Goal: Task Accomplishment & Management: Use online tool/utility

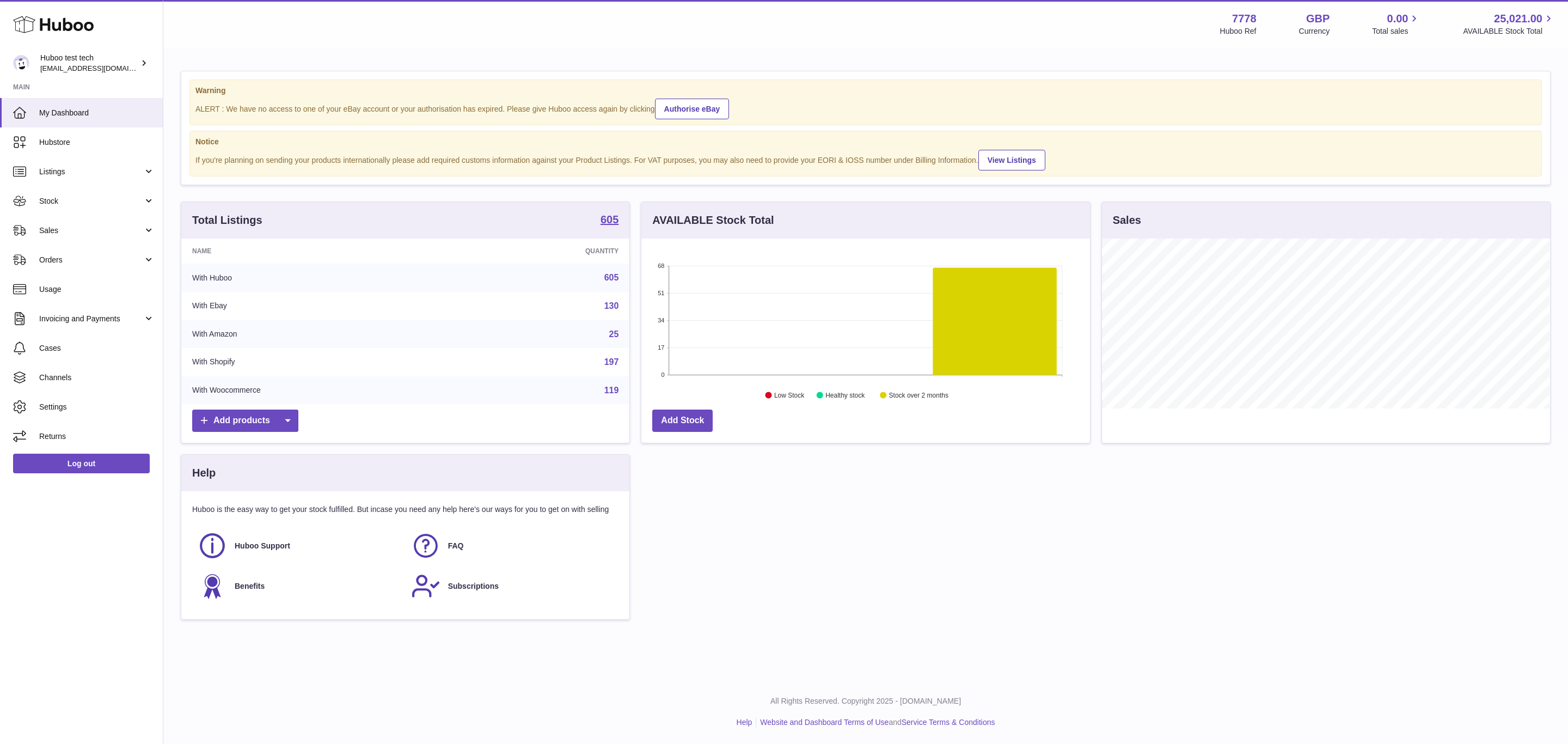
scroll to position [170, 447]
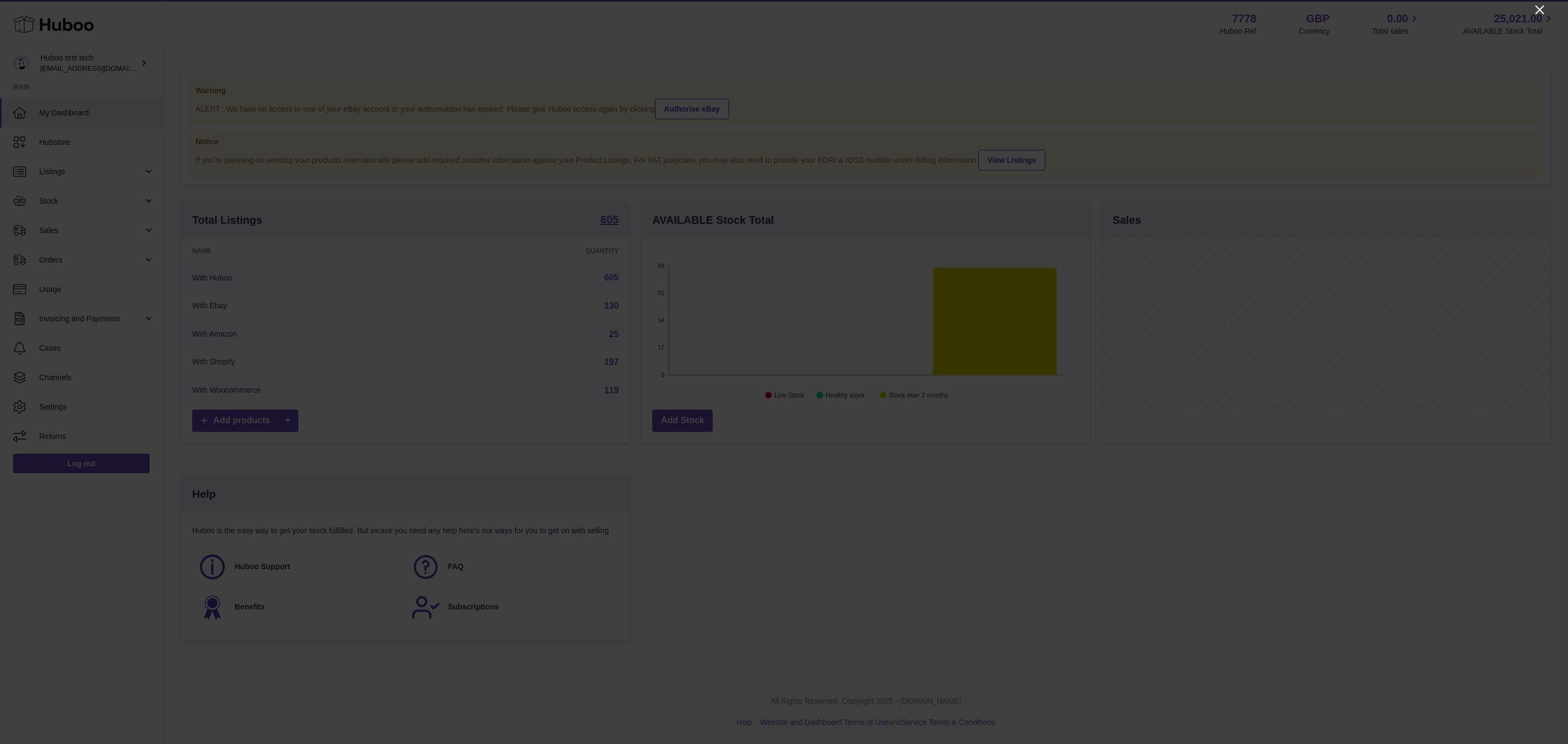
click at [1544, 6] on icon "Close" at bounding box center [1539, 10] width 13 height 13
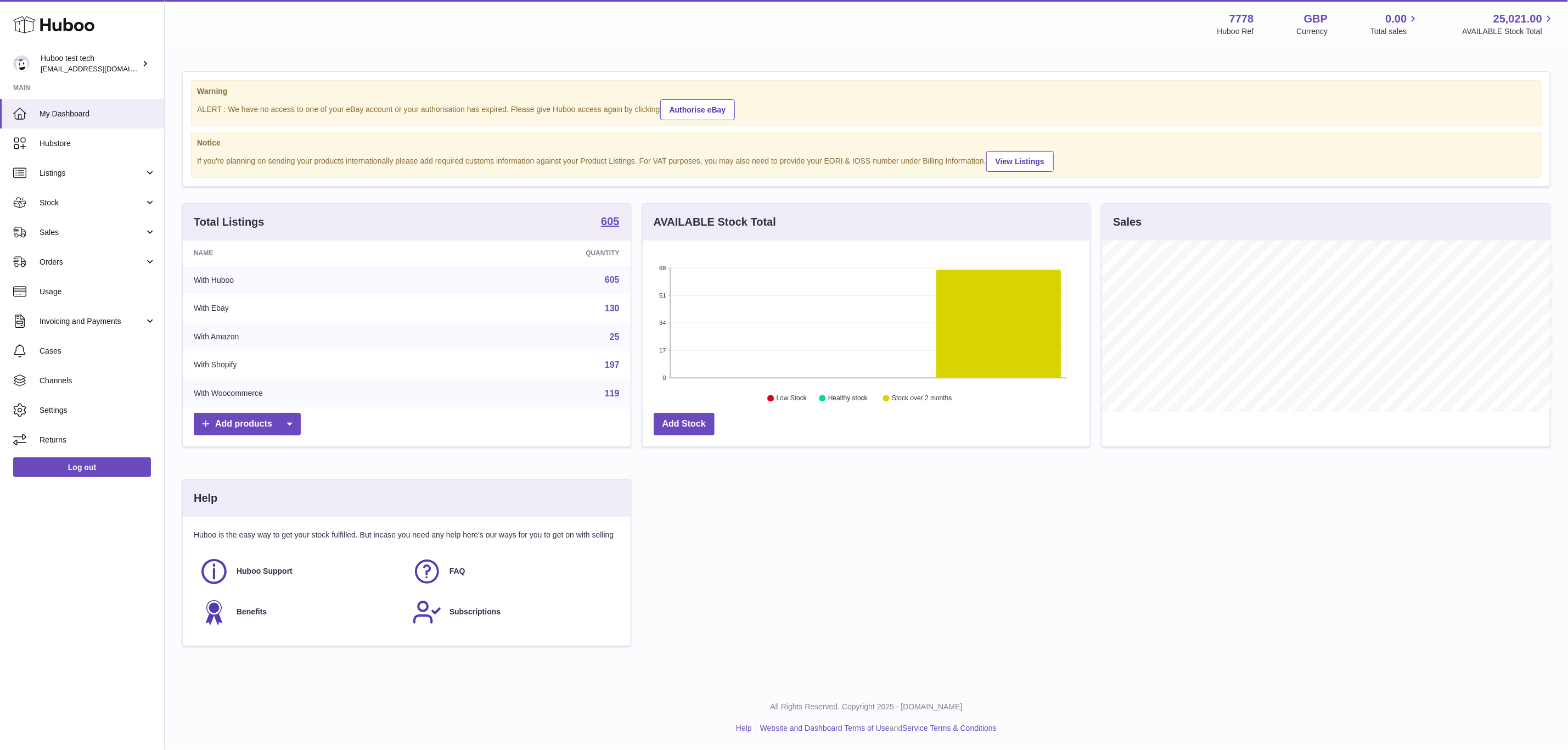
scroll to position [548802, 548287]
click at [69, 175] on span "Listings" at bounding box center [92, 173] width 105 height 10
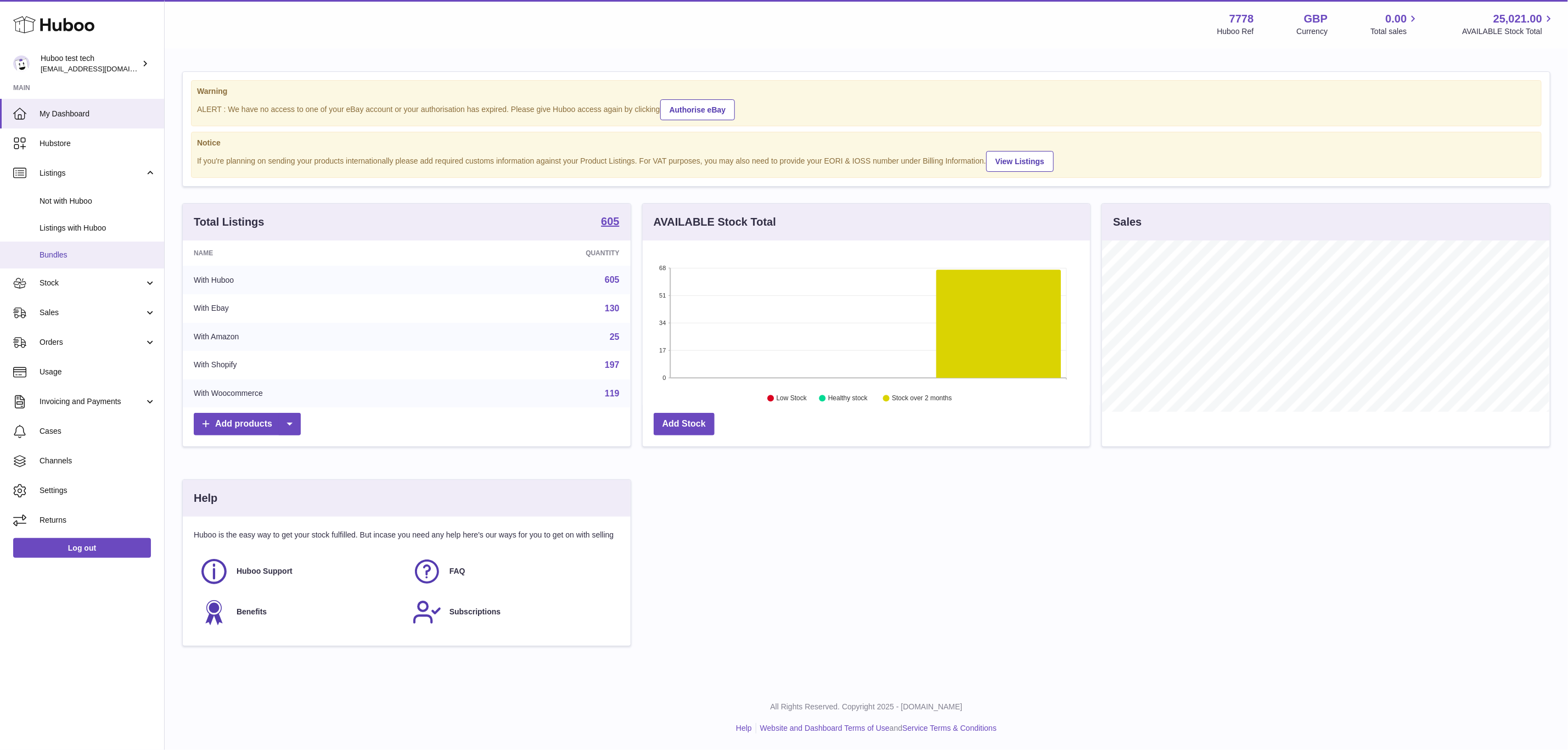
click at [61, 259] on span "Bundles" at bounding box center [98, 255] width 117 height 10
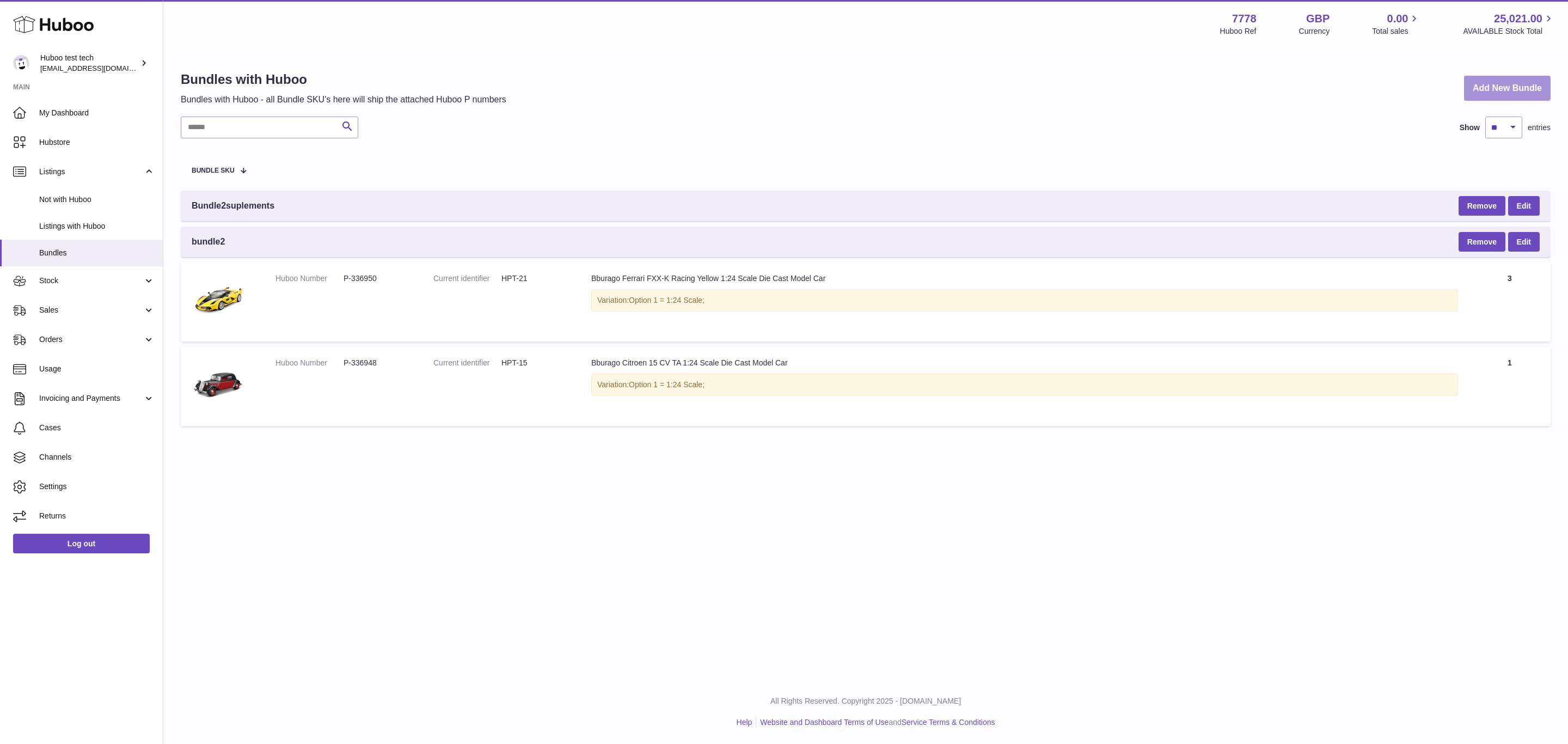
click at [1491, 90] on link "Add New Bundle" at bounding box center [1507, 88] width 87 height 25
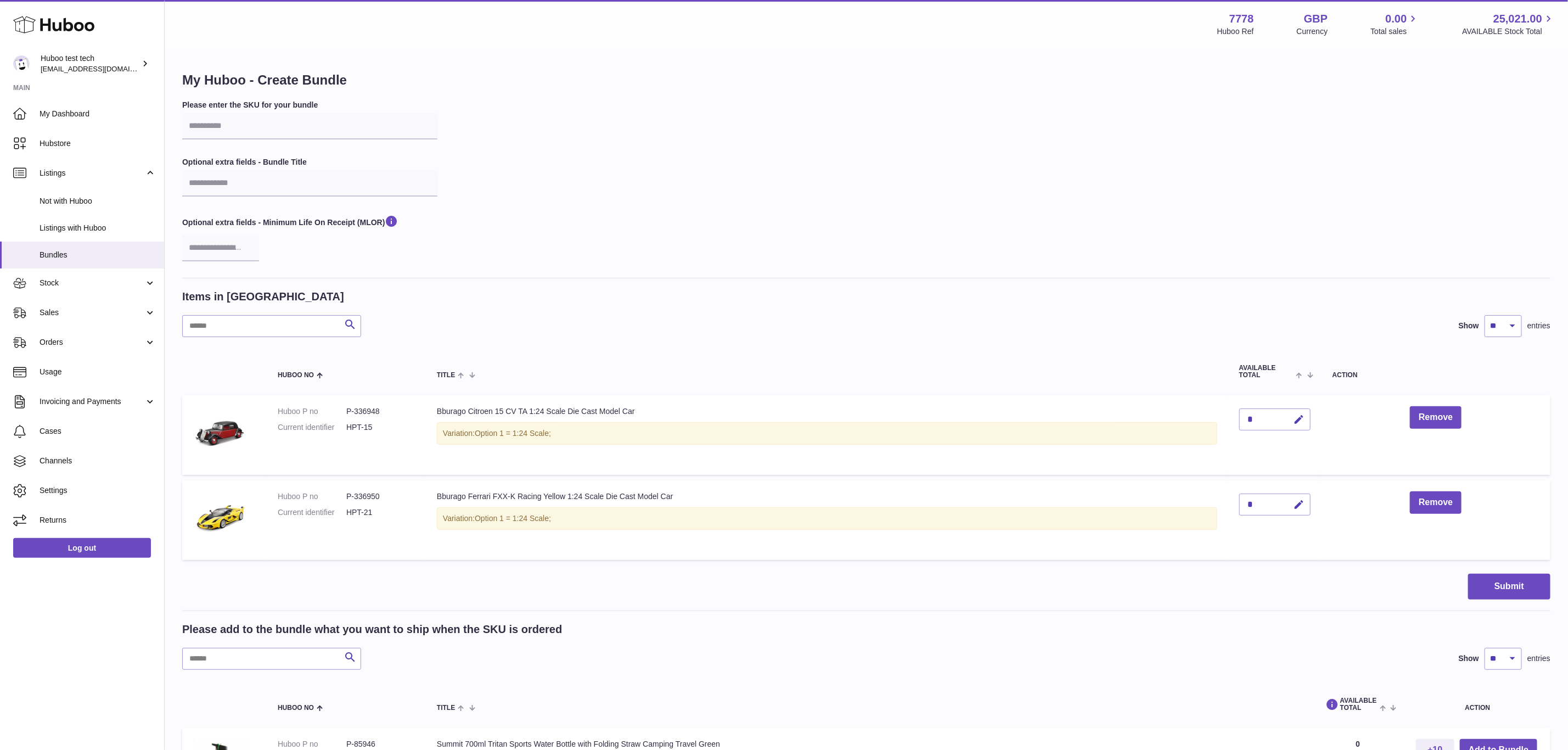
click at [224, 144] on div "Please enter the SKU for your bundle Optional extra fields - Bundle Title Optio…" at bounding box center [866, 189] width 1368 height 178
click at [224, 137] on input "text" at bounding box center [310, 126] width 255 height 26
type input "*********"
click at [364, 188] on input "text" at bounding box center [310, 183] width 255 height 26
click at [89, 256] on span "Bundles" at bounding box center [98, 255] width 117 height 10
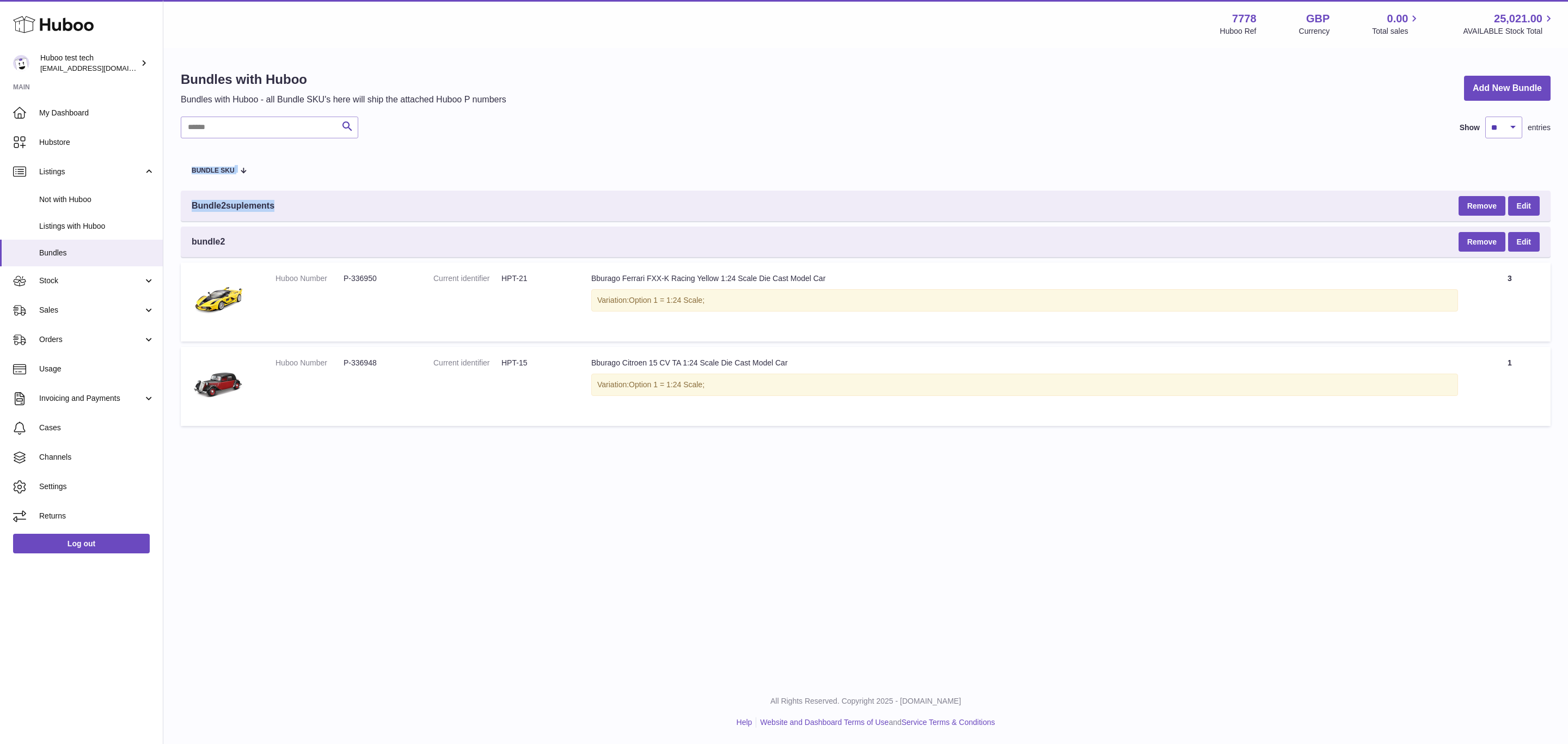
drag, startPoint x: 284, startPoint y: 206, endPoint x: 176, endPoint y: 204, distance: 108.0
click at [176, 204] on div "Bundles with Huboo Bundles with Huboo - all Bundle SKU's here will ship the att…" at bounding box center [865, 251] width 1404 height 404
click at [314, 198] on div "Bundle2suplements Remove Edit" at bounding box center [866, 206] width 1370 height 30
drag, startPoint x: 298, startPoint y: 204, endPoint x: 188, endPoint y: 202, distance: 110.0
click at [188, 202] on div "Bundle2suplements Remove Edit" at bounding box center [866, 206] width 1370 height 30
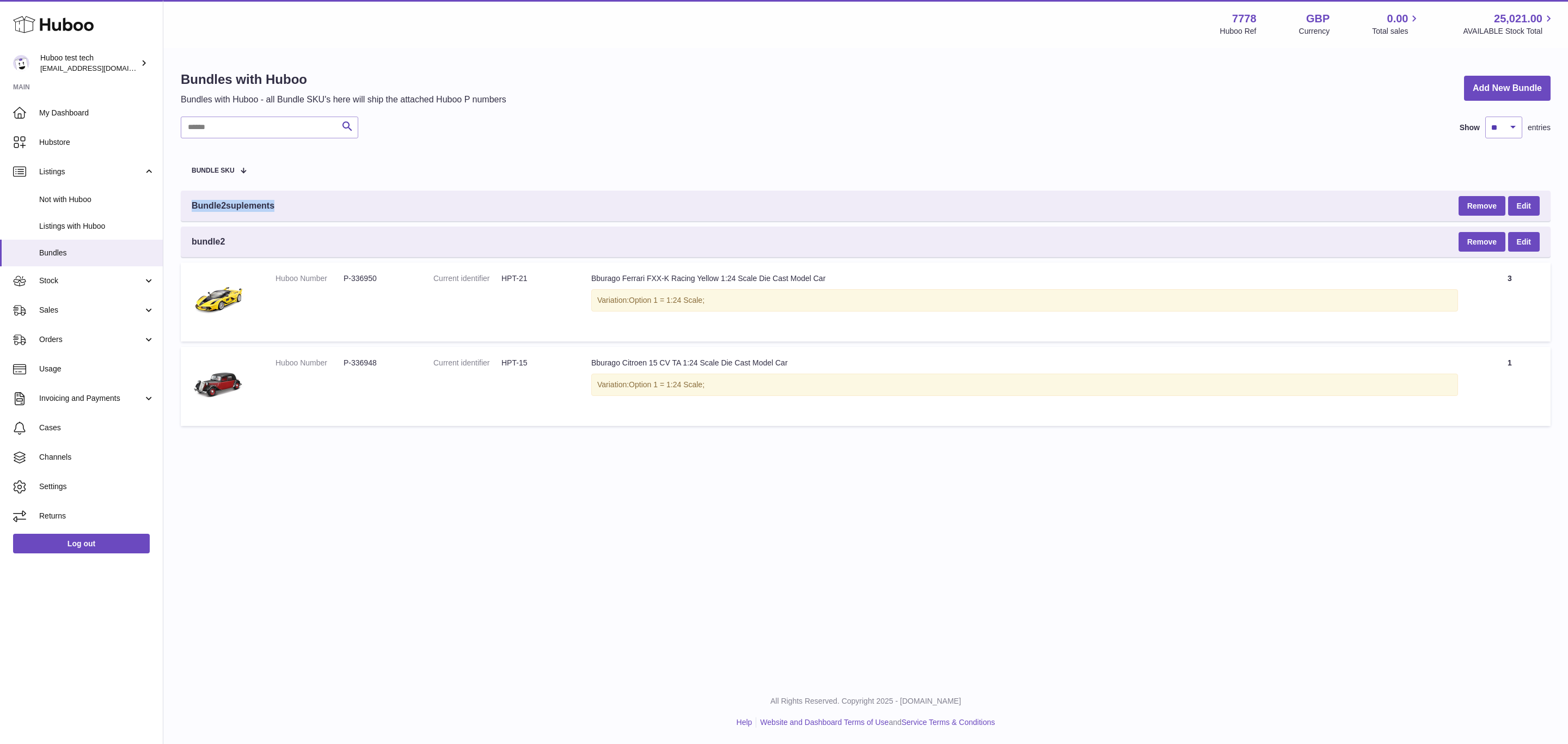
copy span "Bundle2suplements"
drag, startPoint x: 376, startPoint y: 231, endPoint x: 267, endPoint y: 244, distance: 109.8
click at [372, 232] on div "bundle2 Remove Edit" at bounding box center [866, 242] width 1370 height 30
drag, startPoint x: 250, startPoint y: 246, endPoint x: 210, endPoint y: 251, distance: 40.3
click at [210, 251] on div "bundle2 Remove Edit" at bounding box center [866, 242] width 1370 height 30
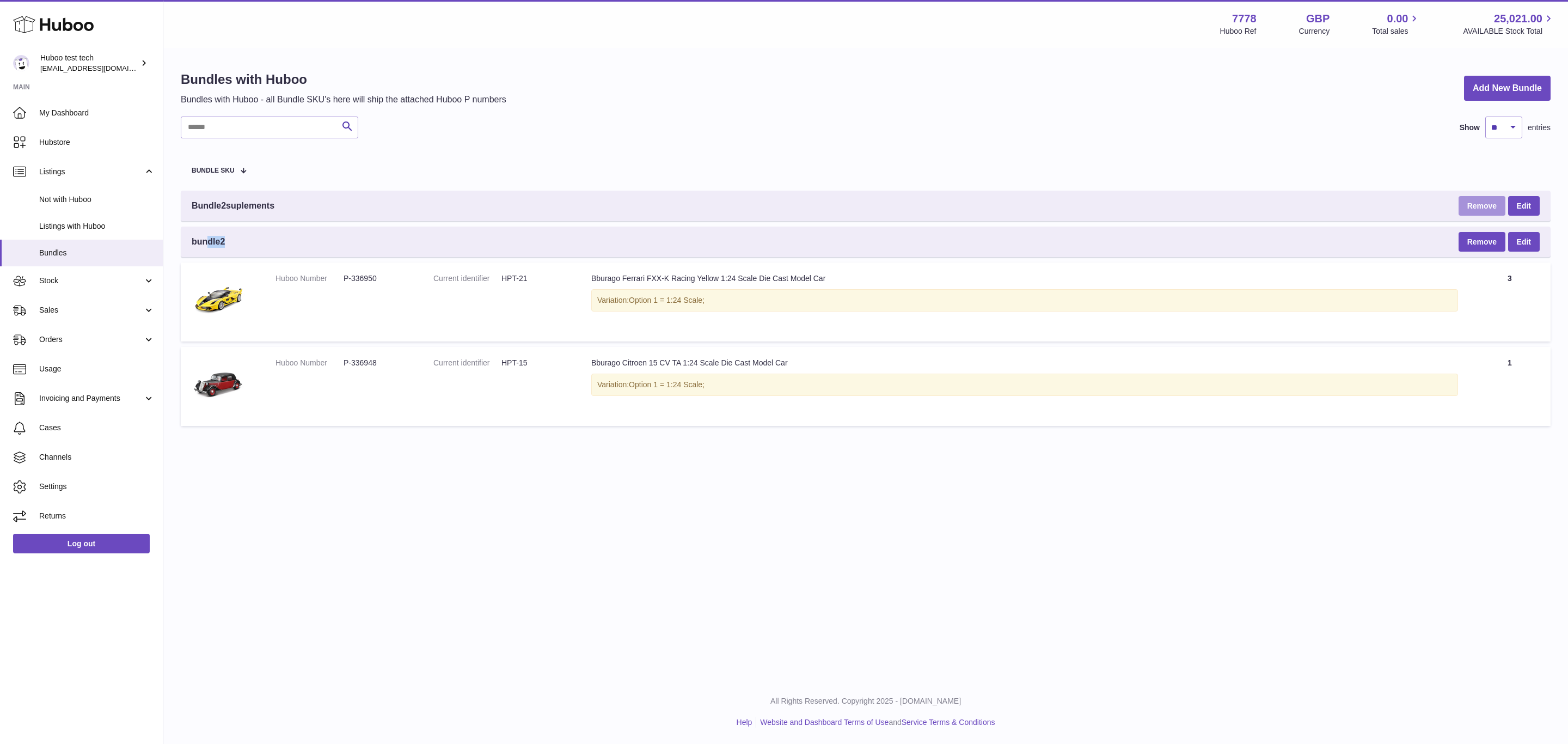
click at [1483, 196] on button "Remove" at bounding box center [1482, 206] width 47 height 19
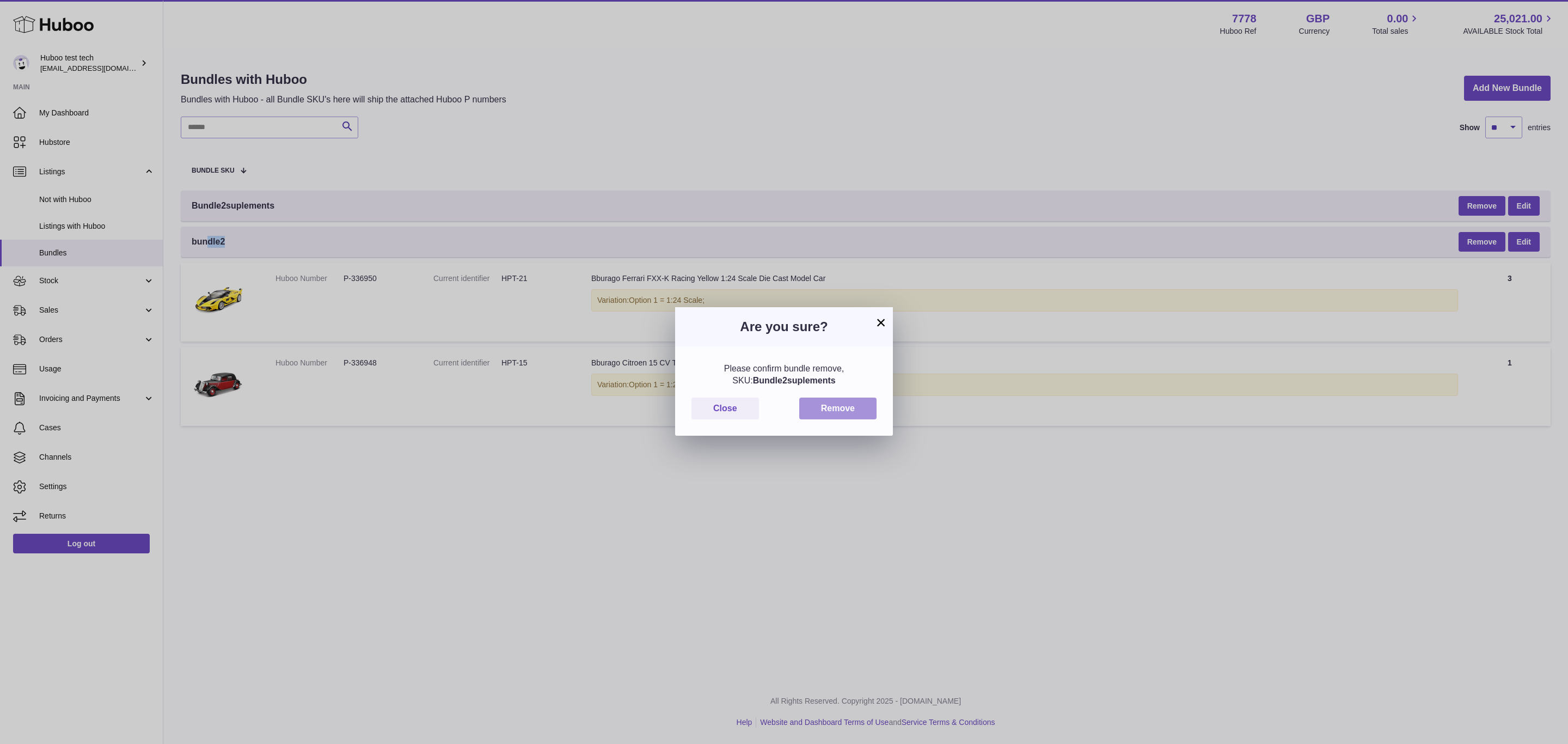
drag, startPoint x: 1483, startPoint y: 196, endPoint x: 857, endPoint y: 412, distance: 662.2
click at [857, 412] on button "Remove" at bounding box center [838, 409] width 77 height 22
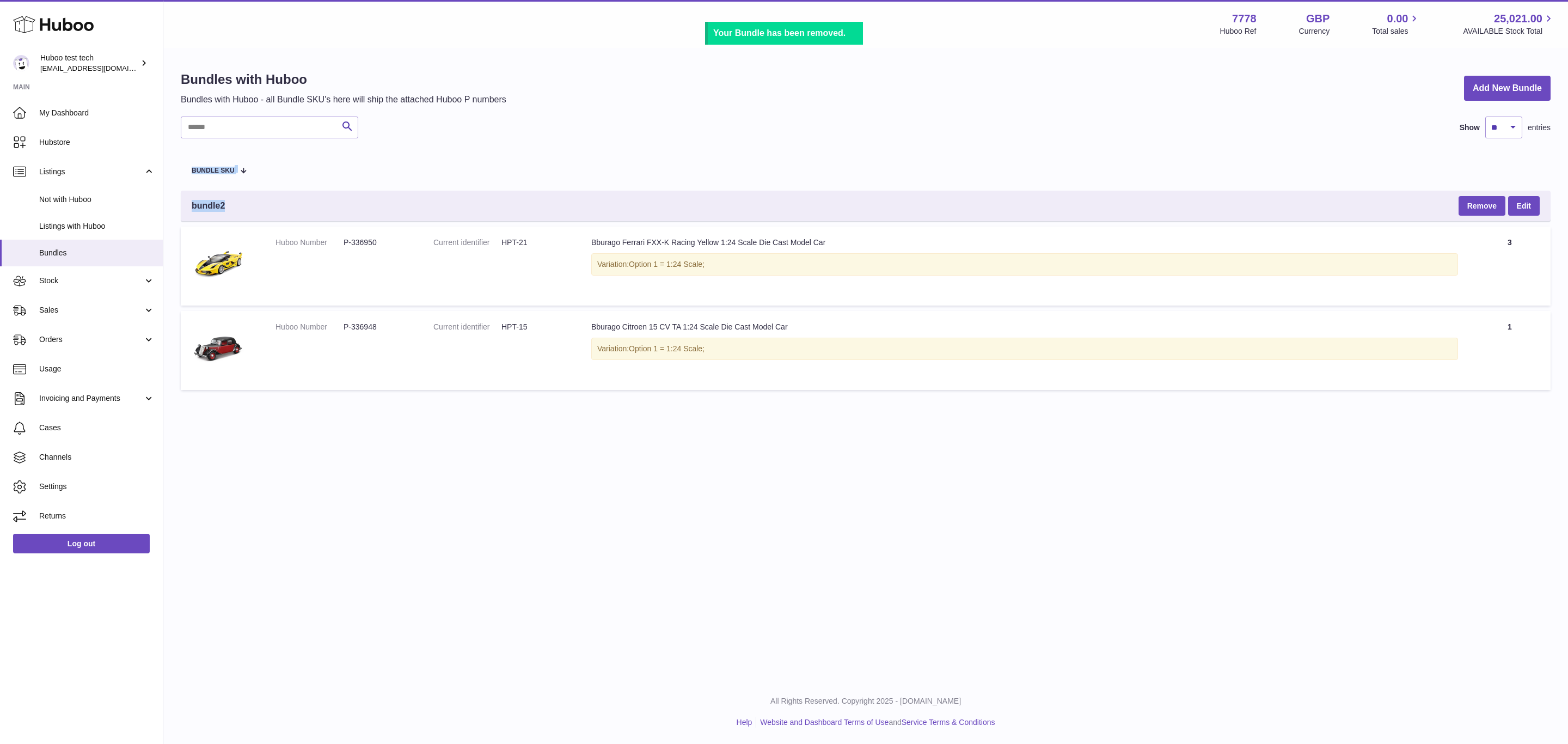
drag, startPoint x: 230, startPoint y: 202, endPoint x: 180, endPoint y: 202, distance: 50.0
click at [180, 202] on div "Bundles with Huboo Bundles with Huboo - all Bundle SKU's here will ship the att…" at bounding box center [865, 233] width 1404 height 368
click at [198, 200] on span "bundle2" at bounding box center [208, 205] width 33 height 12
click at [500, 187] on table "Bundle SKU bundle2 Remove Edit Huboo Number P-336950 Current identifier HPT-21 …" at bounding box center [866, 273] width 1370 height 246
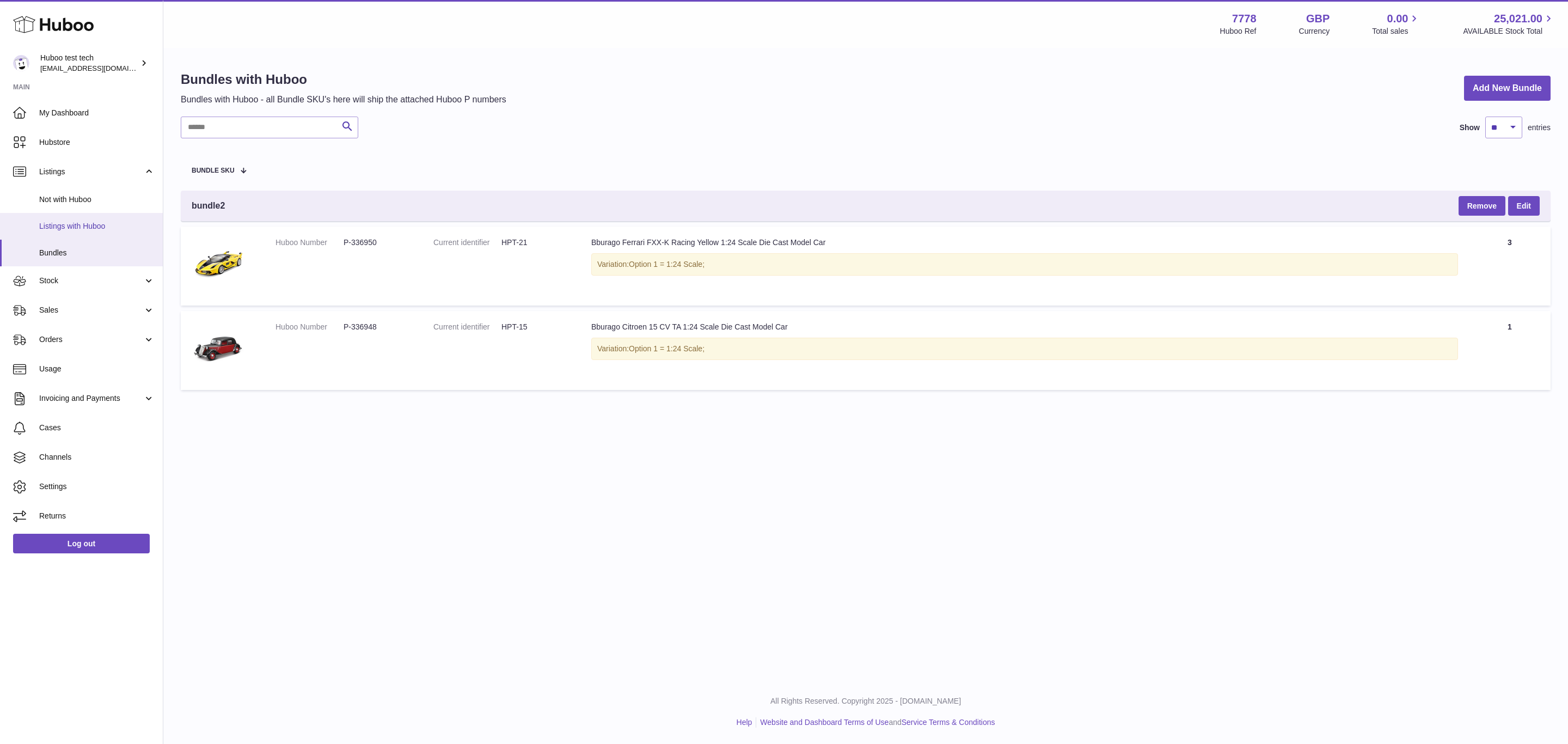
click at [51, 236] on link "Listings with Huboo" at bounding box center [81, 226] width 163 height 27
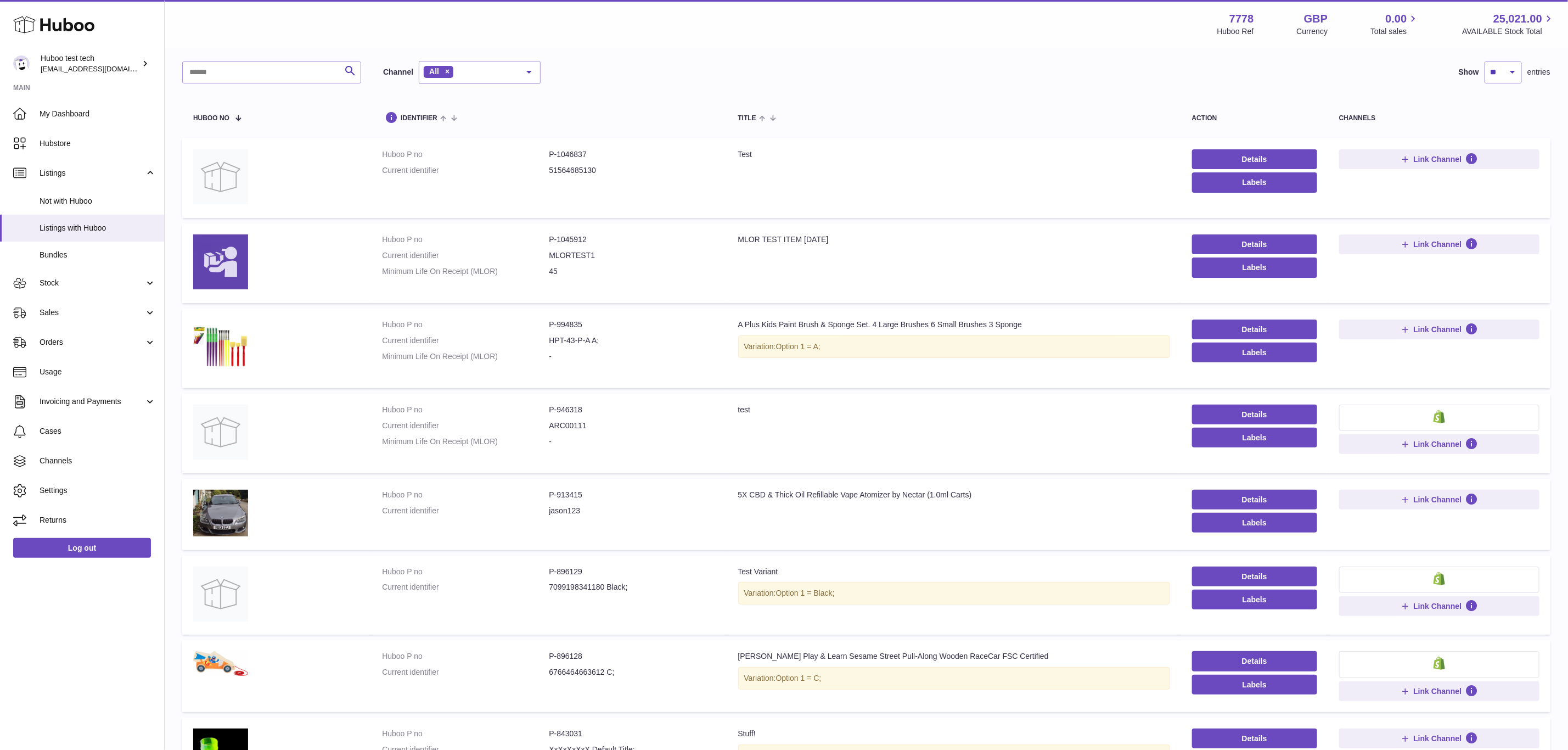
scroll to position [83, 0]
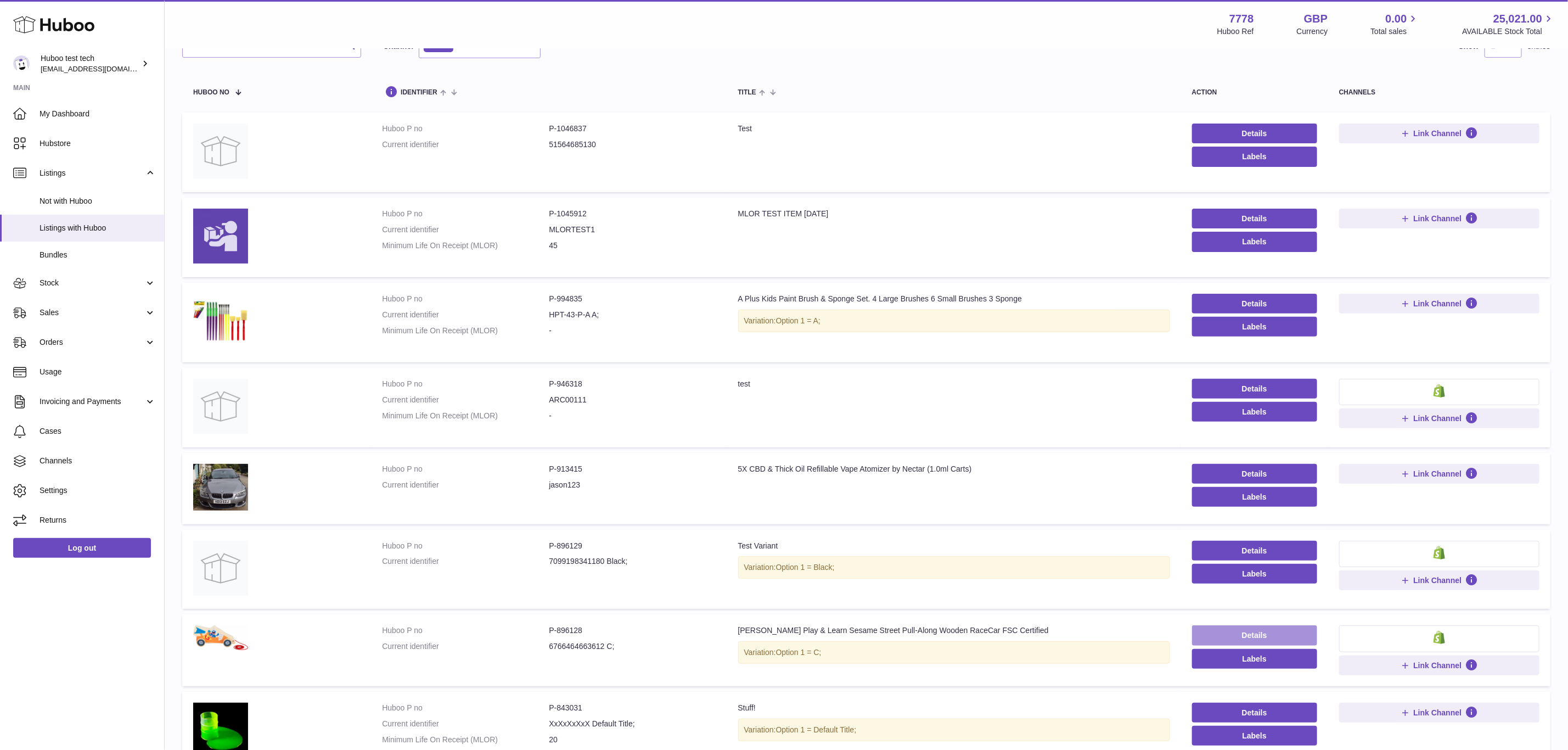
click at [1282, 638] on link "Details" at bounding box center [1255, 635] width 125 height 19
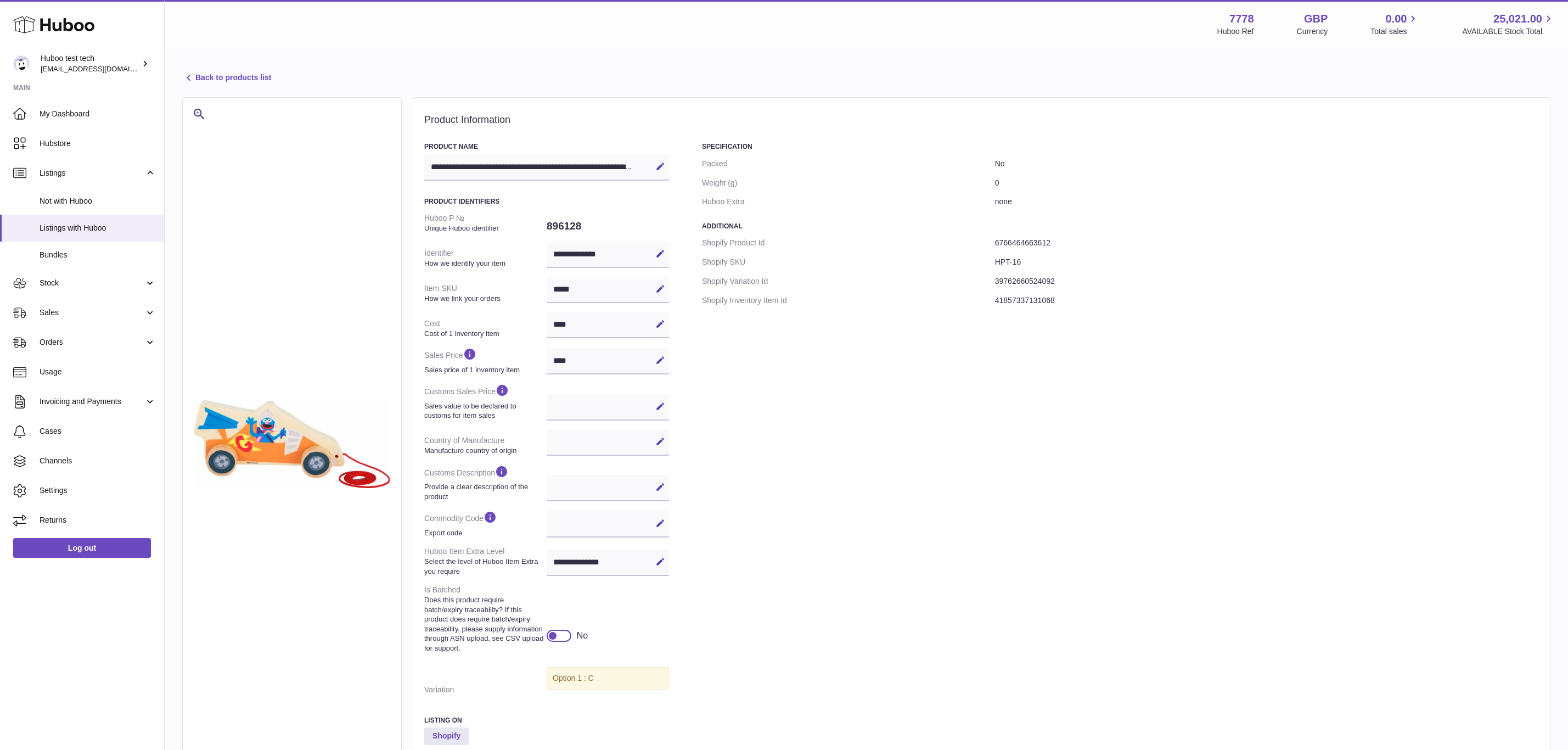
select select
select select "****"
drag, startPoint x: 583, startPoint y: 300, endPoint x: 565, endPoint y: 300, distance: 18.0
click at [565, 300] on div "***** Edit Cancel Save" at bounding box center [608, 290] width 122 height 26
click at [610, 297] on div "***** Edit Cancel Save" at bounding box center [608, 290] width 122 height 26
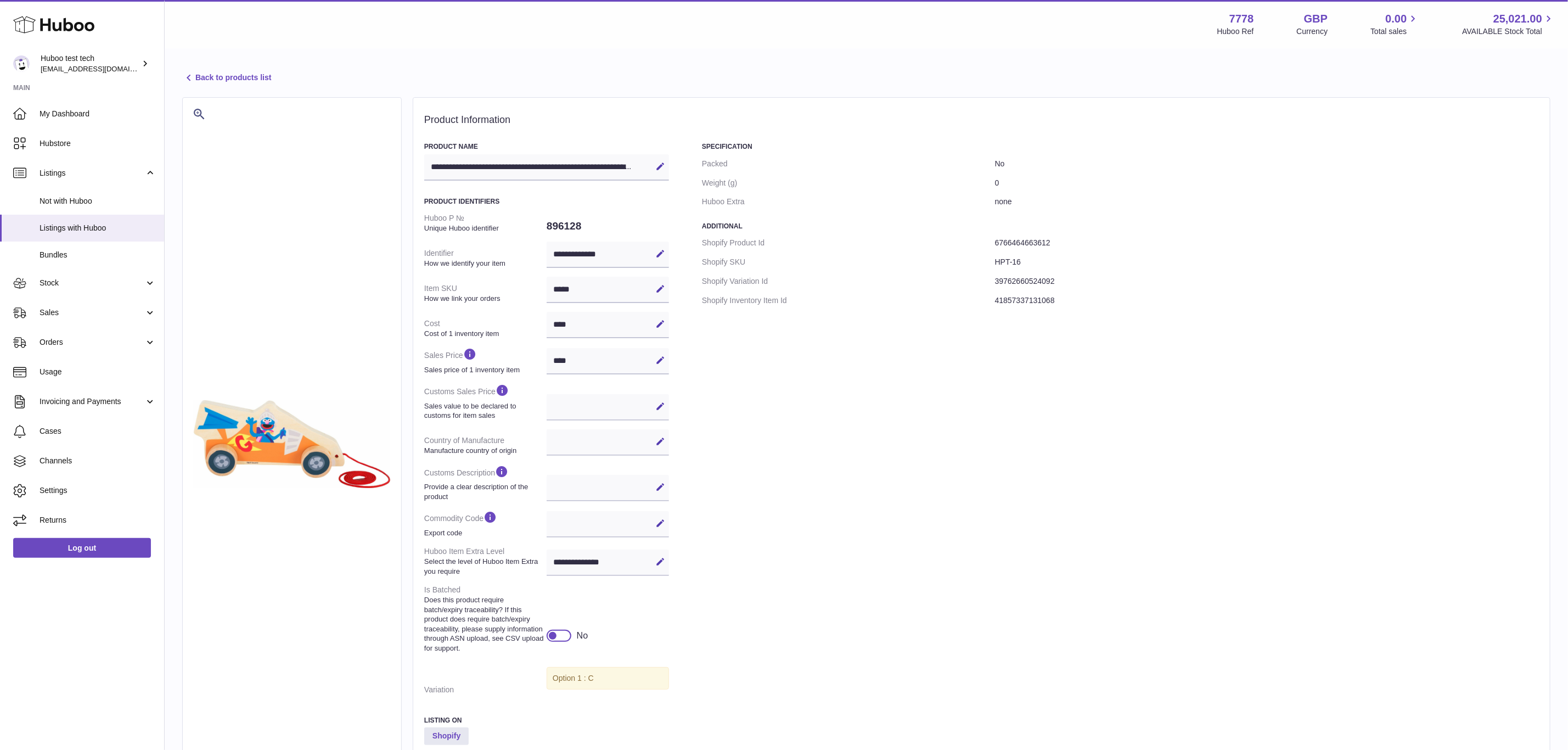
drag, startPoint x: 604, startPoint y: 293, endPoint x: 599, endPoint y: 291, distance: 5.4
click at [601, 292] on div "***** Edit Cancel Save" at bounding box center [608, 290] width 122 height 26
click at [664, 291] on icon at bounding box center [660, 289] width 10 height 10
click at [595, 295] on input "*****" at bounding box center [608, 290] width 122 height 26
drag, startPoint x: 594, startPoint y: 295, endPoint x: 571, endPoint y: 293, distance: 23.1
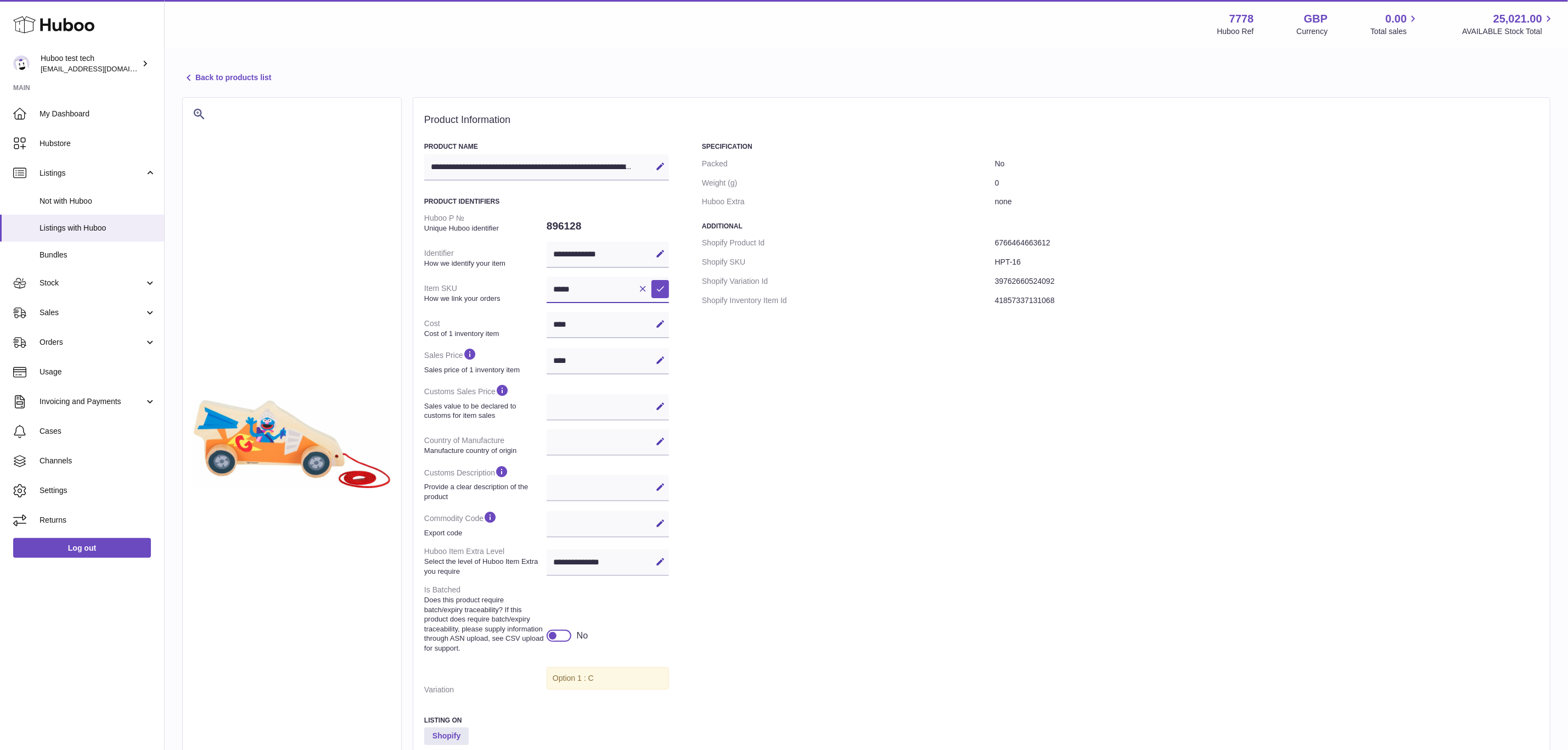
click at [573, 296] on input "*****" at bounding box center [608, 290] width 122 height 26
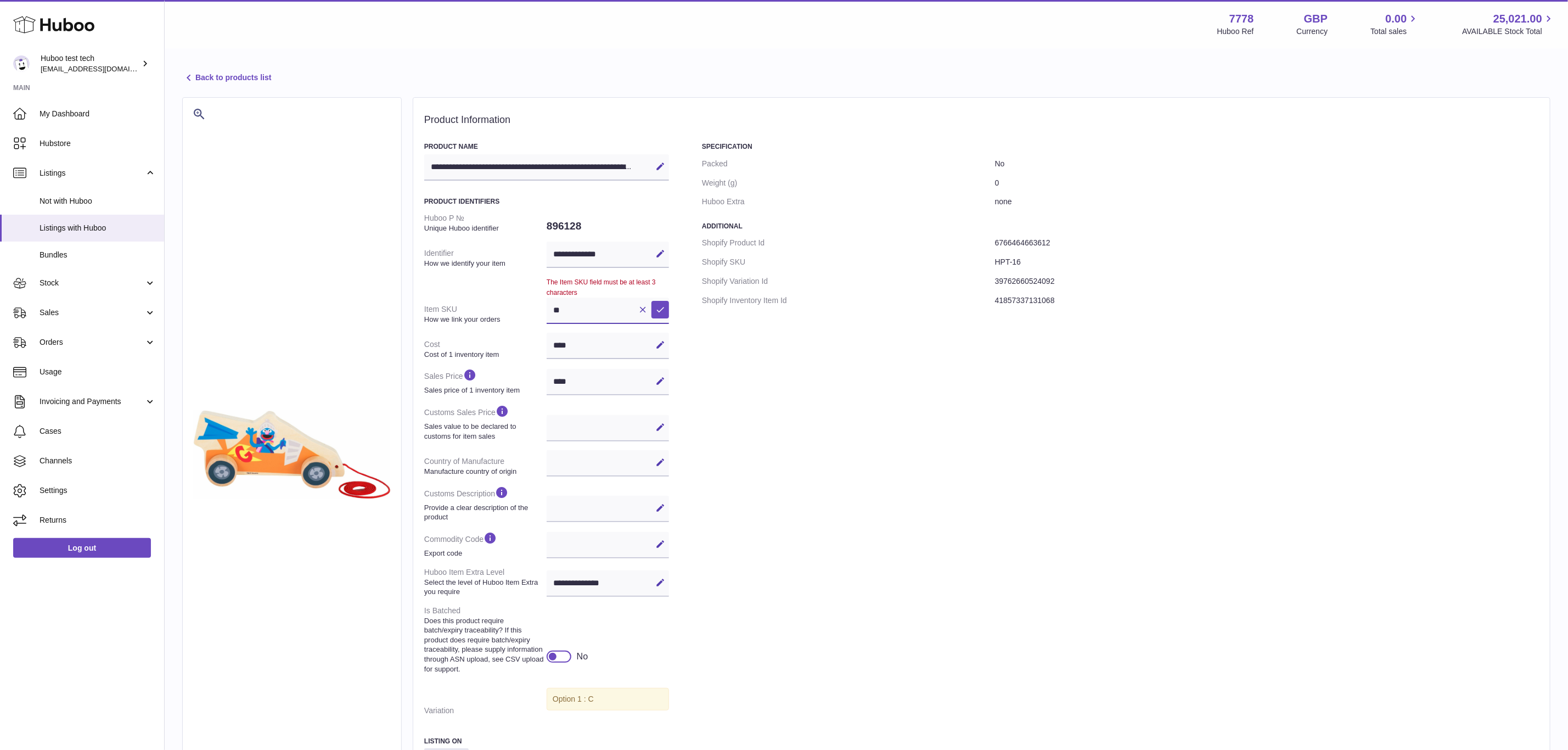
type input "*"
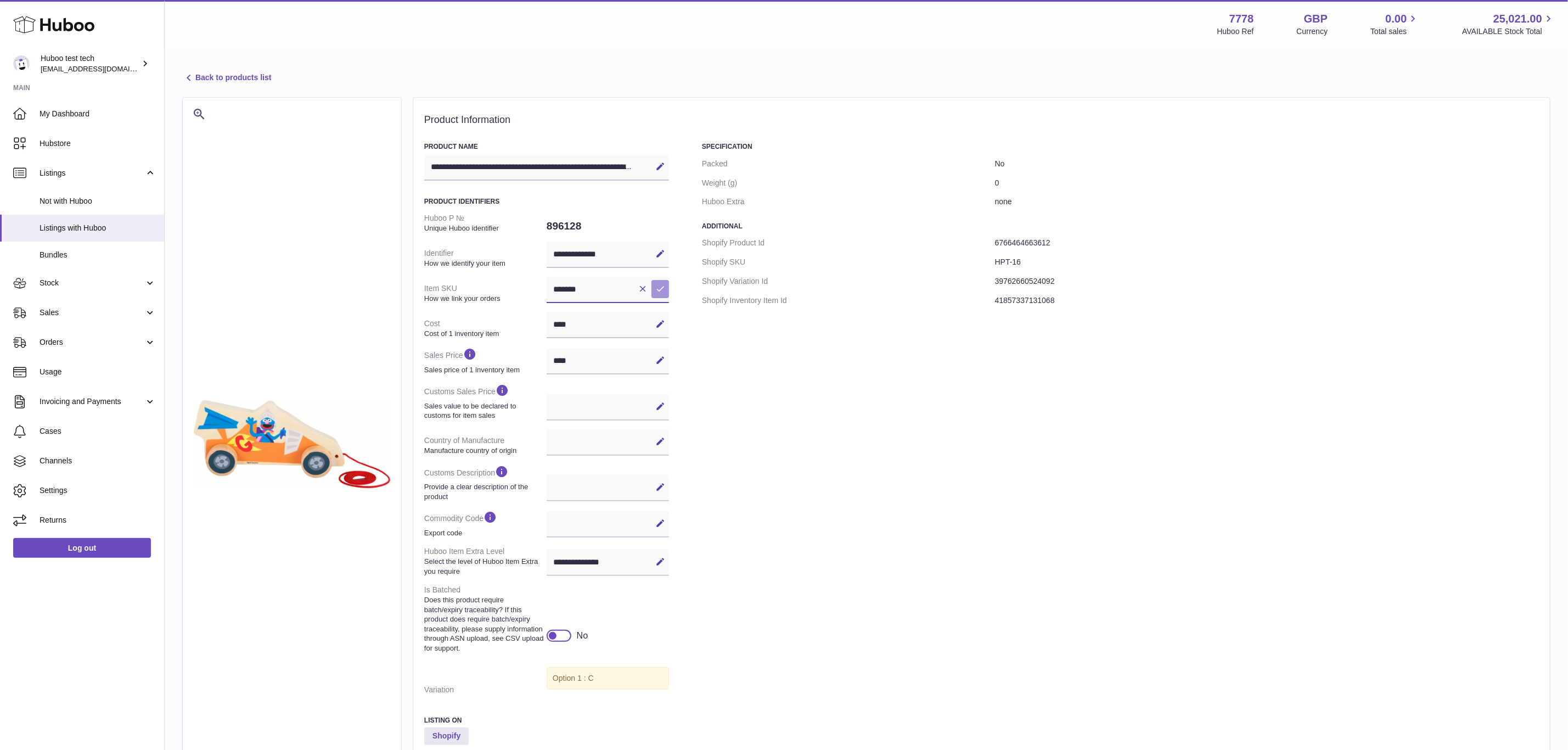
type input "*******"
click at [655, 288] on icon at bounding box center [660, 289] width 10 height 10
drag, startPoint x: 612, startPoint y: 298, endPoint x: 560, endPoint y: 297, distance: 52.0
click at [560, 297] on div "******* Edit Cancel Save" at bounding box center [608, 290] width 122 height 26
click at [891, 496] on div "Specification Packed No Weight (g) 0 Huboo Extra none Additional Shopify Produc…" at bounding box center [1120, 469] width 837 height 654
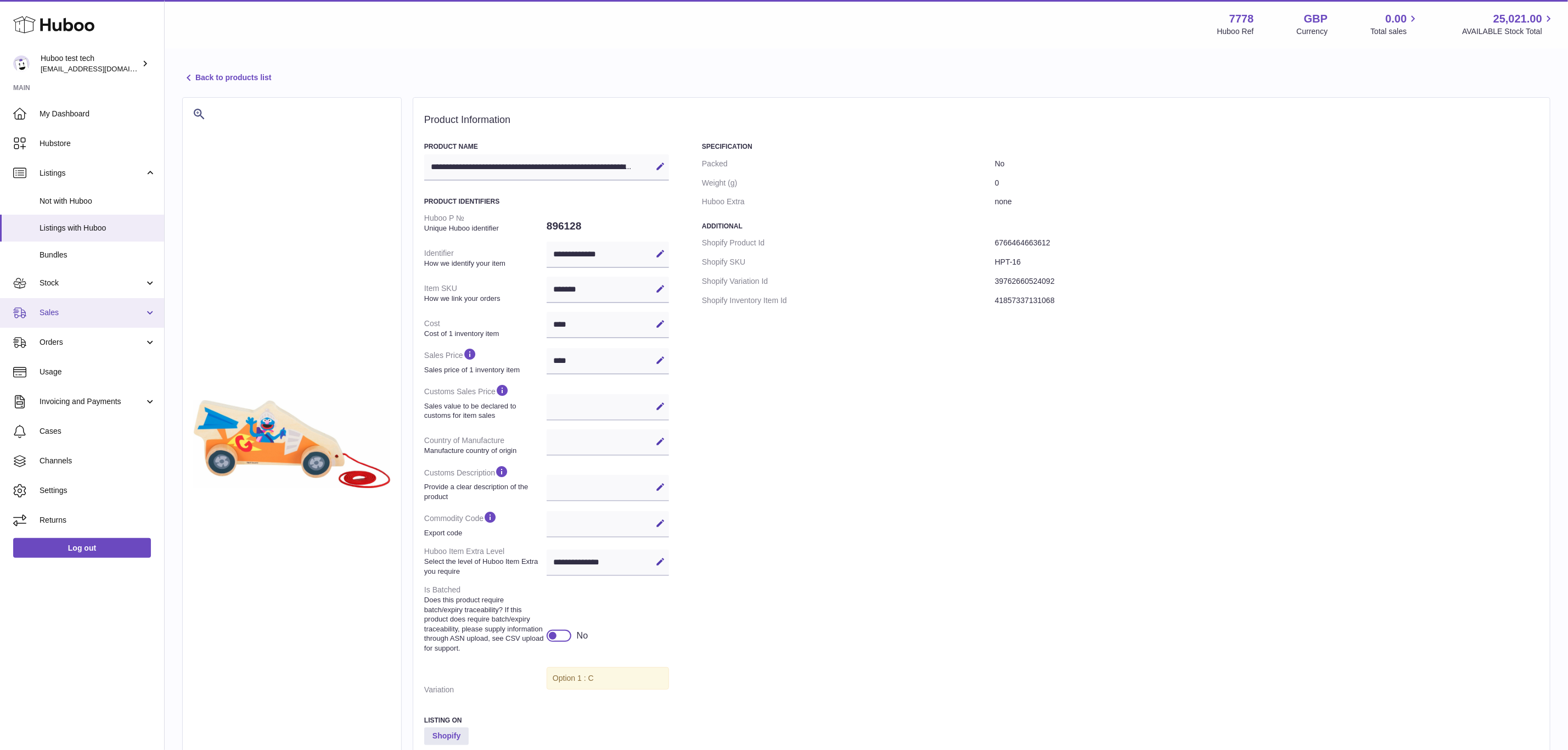
click at [78, 310] on span "Sales" at bounding box center [92, 312] width 105 height 10
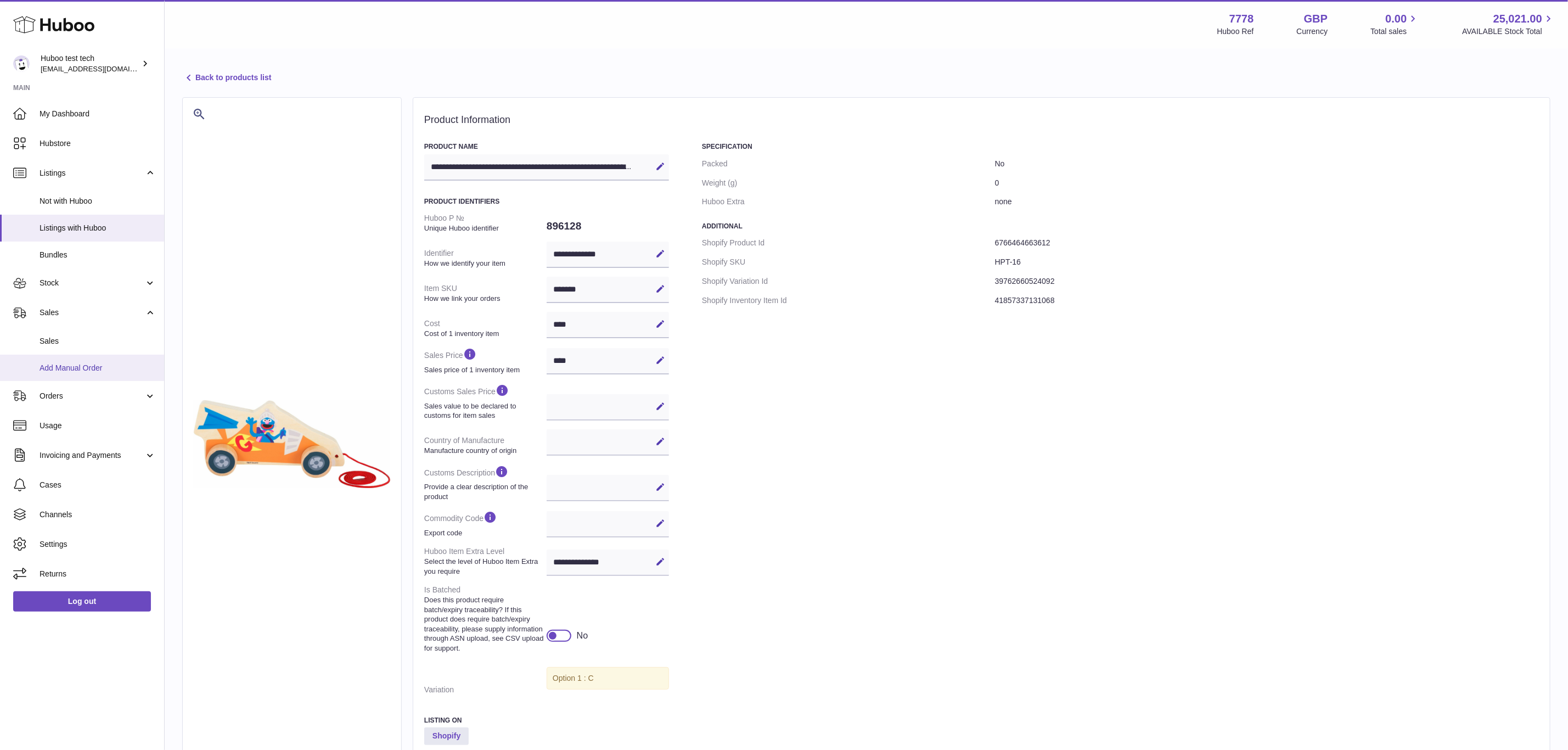
click at [80, 364] on span "Add Manual Order" at bounding box center [98, 368] width 117 height 10
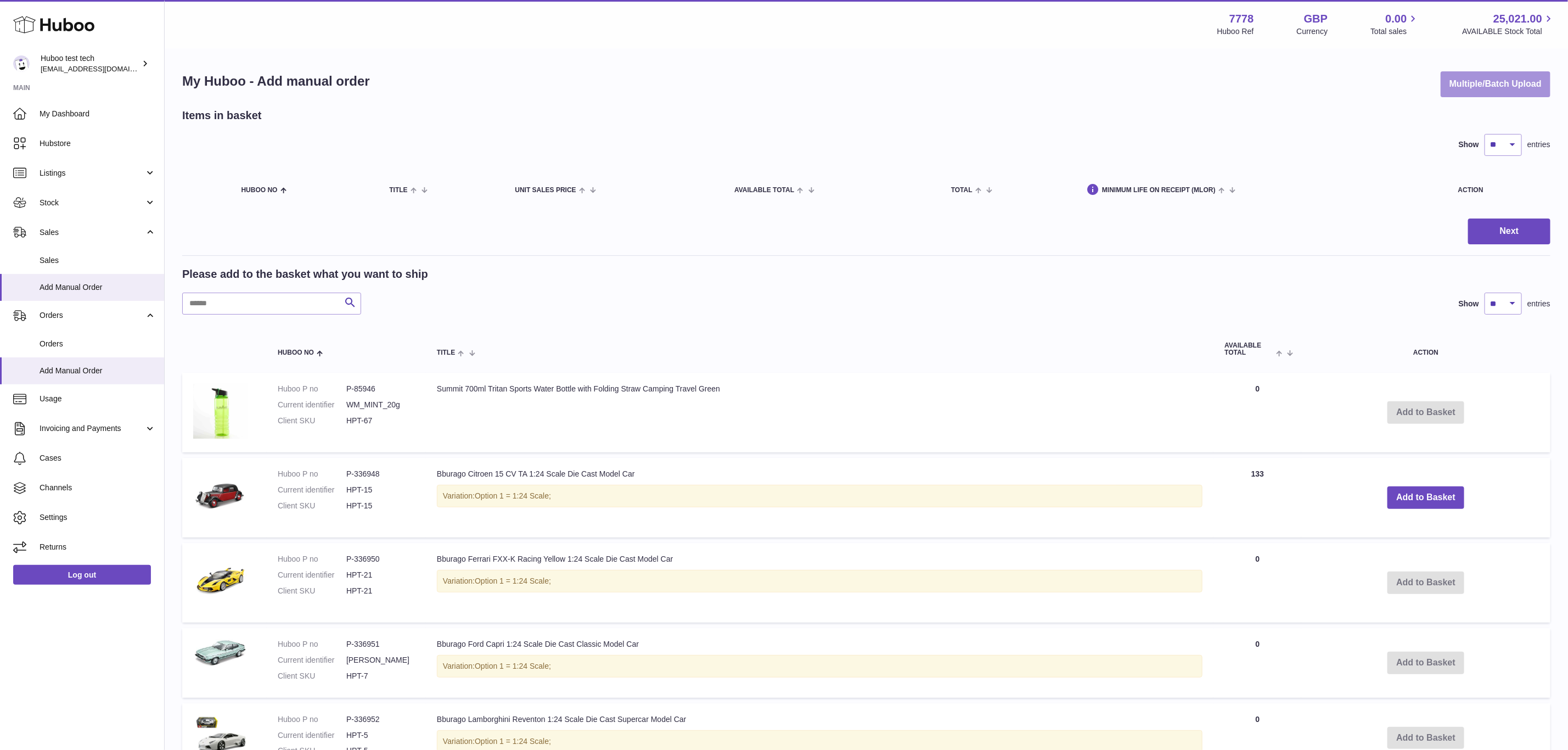
click at [1480, 85] on button "Multiple/Batch Upload" at bounding box center [1495, 84] width 110 height 26
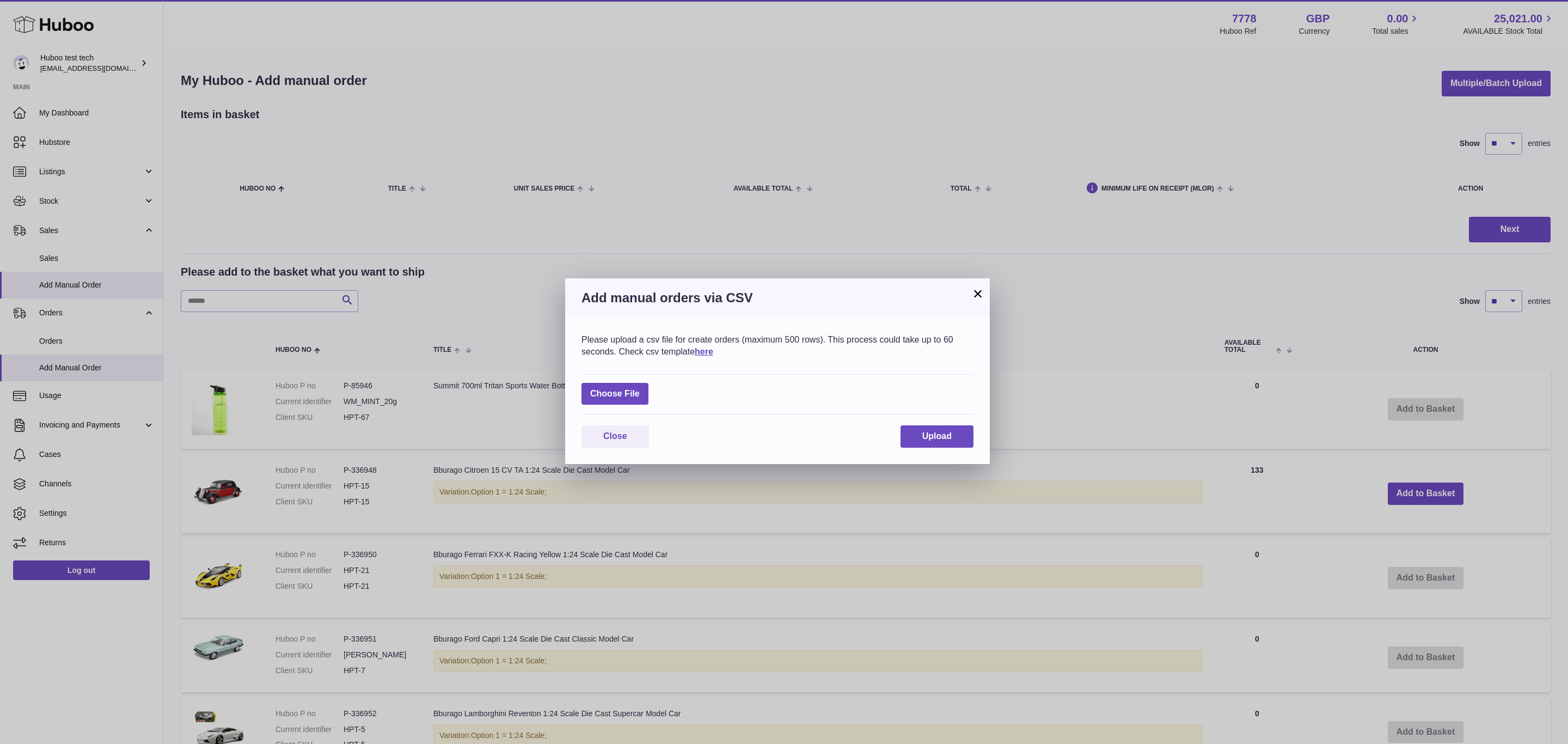
click at [610, 409] on div "Choose File" at bounding box center [777, 394] width 392 height 41
click at [606, 401] on label at bounding box center [614, 394] width 67 height 22
click at [640, 389] on input "file" at bounding box center [640, 388] width 1 height 1
type input "**********"
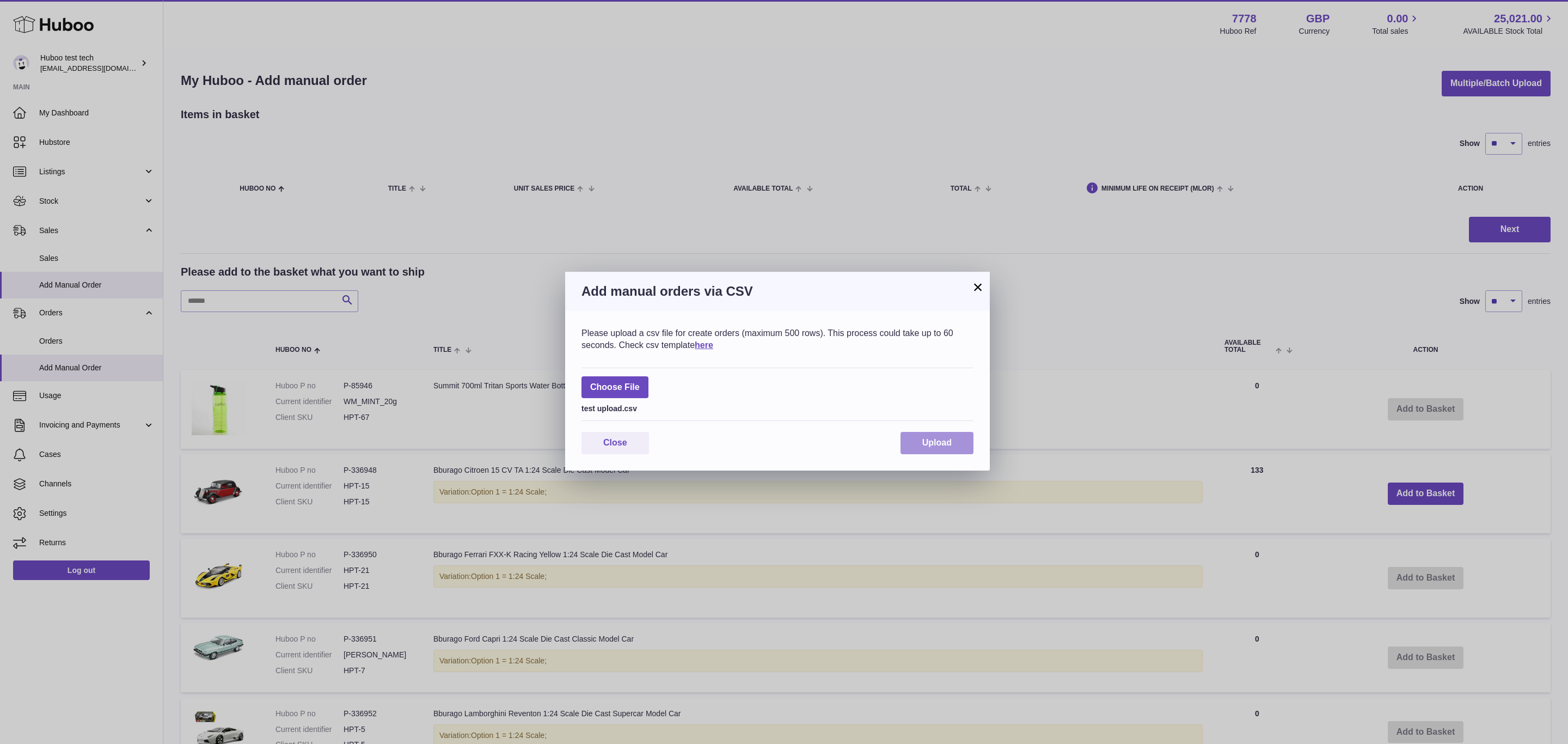
click at [945, 451] on button "Upload" at bounding box center [937, 443] width 73 height 22
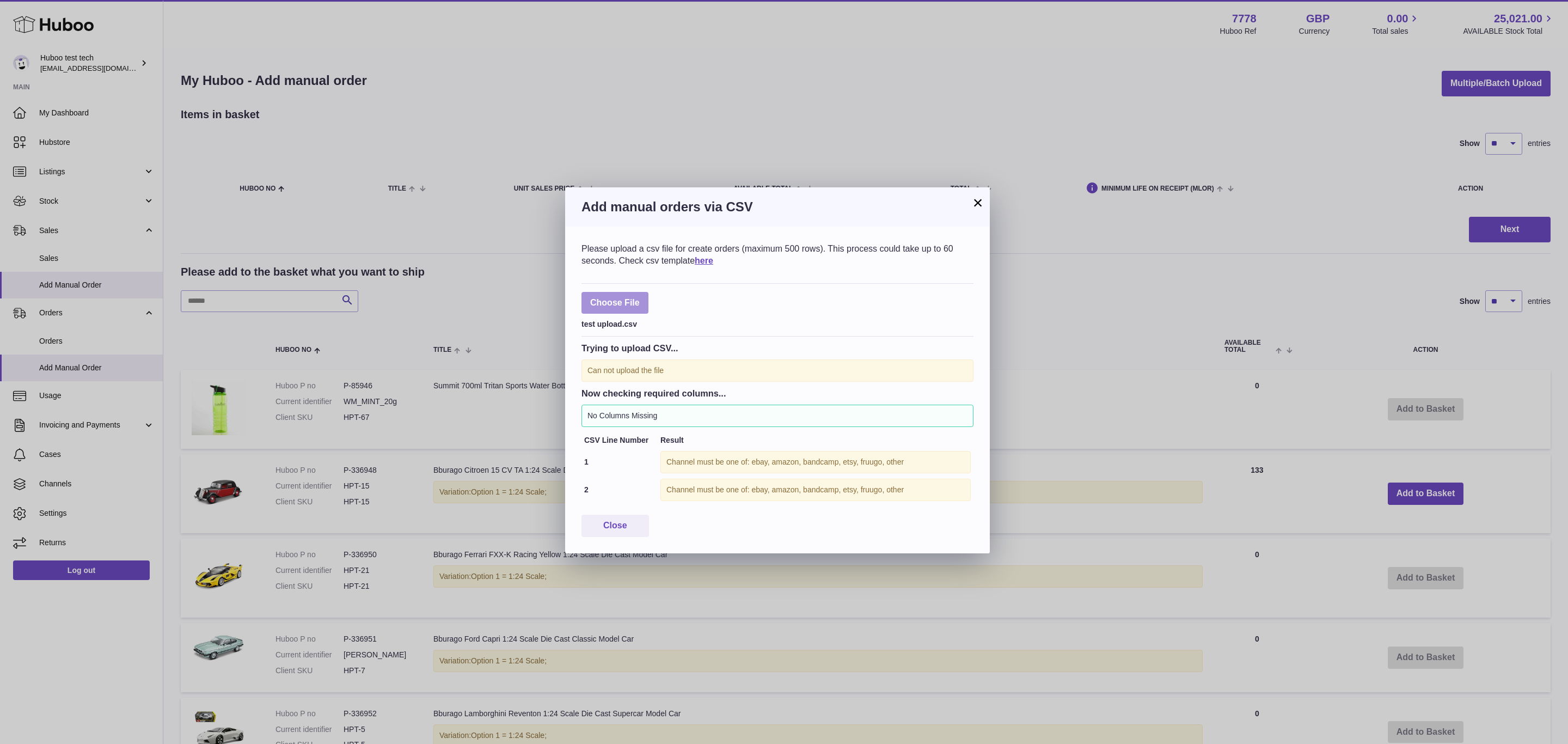
click at [612, 309] on label at bounding box center [614, 303] width 67 height 22
click at [640, 298] on input "file" at bounding box center [640, 297] width 1 height 1
type input "**********"
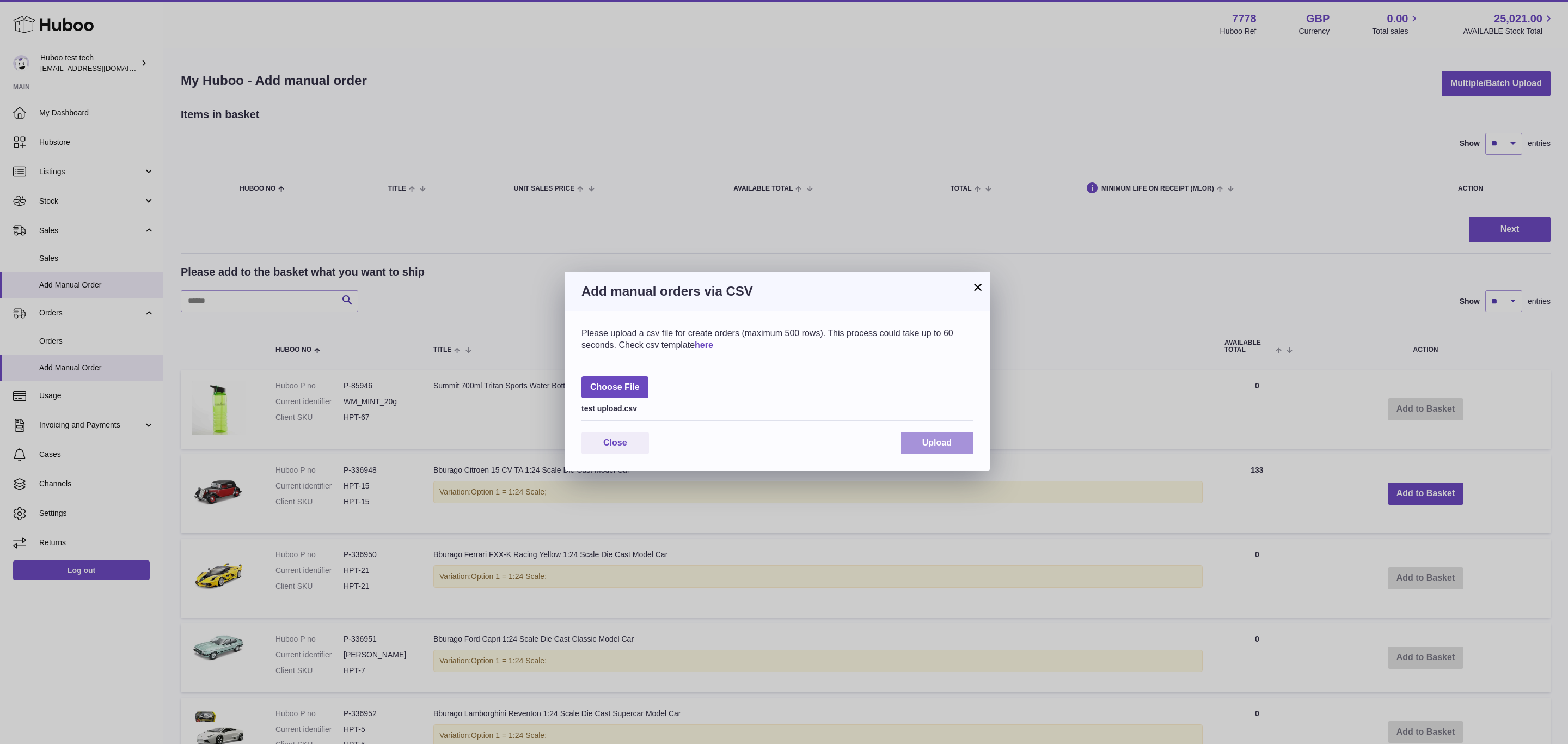
click at [907, 450] on button "Upload" at bounding box center [937, 443] width 73 height 22
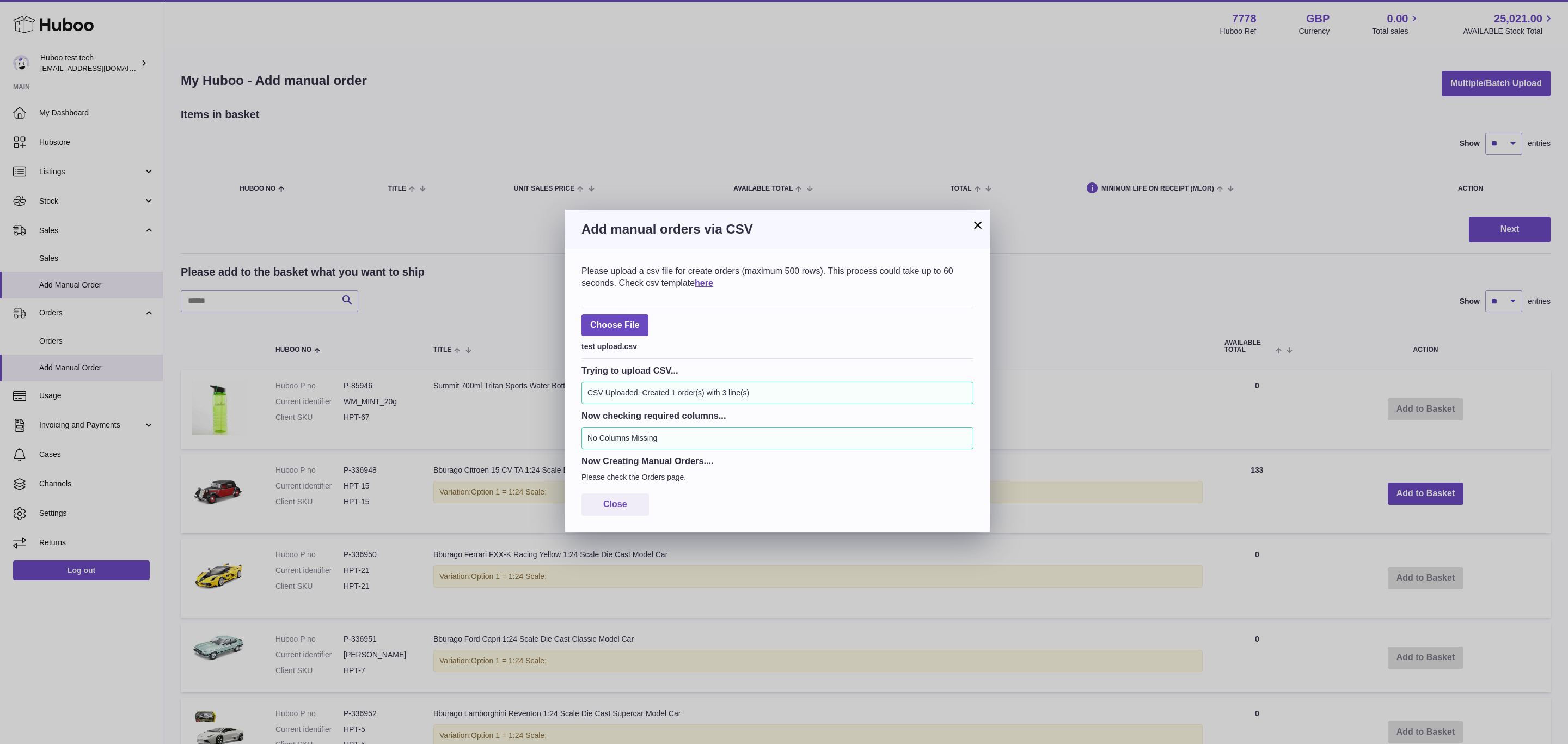
click at [1158, 317] on div "× Add manual orders via CSV Please upload a csv file for create orders (maximum…" at bounding box center [784, 372] width 1568 height 744
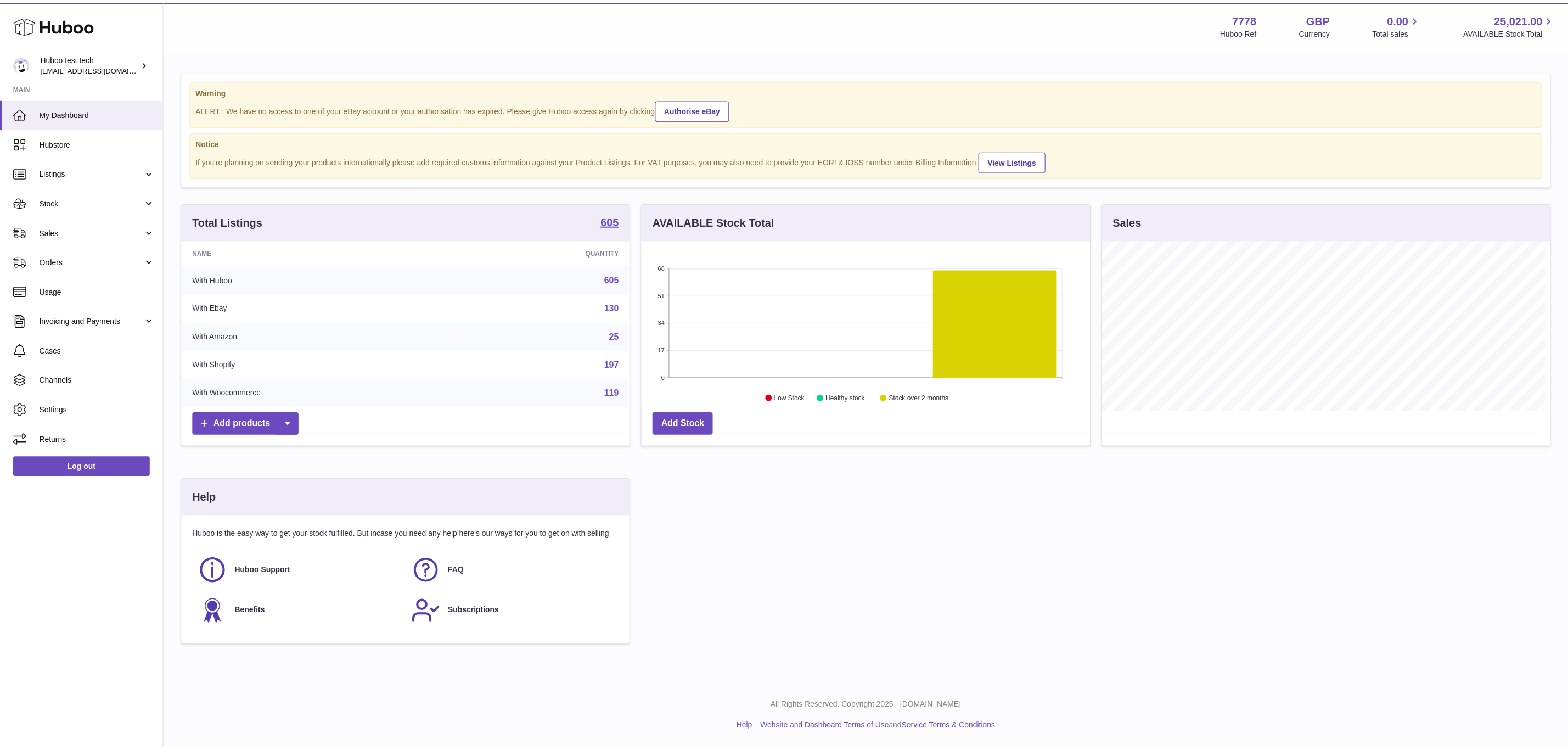
scroll to position [548802, 548287]
click at [46, 229] on span "Sales" at bounding box center [92, 232] width 105 height 10
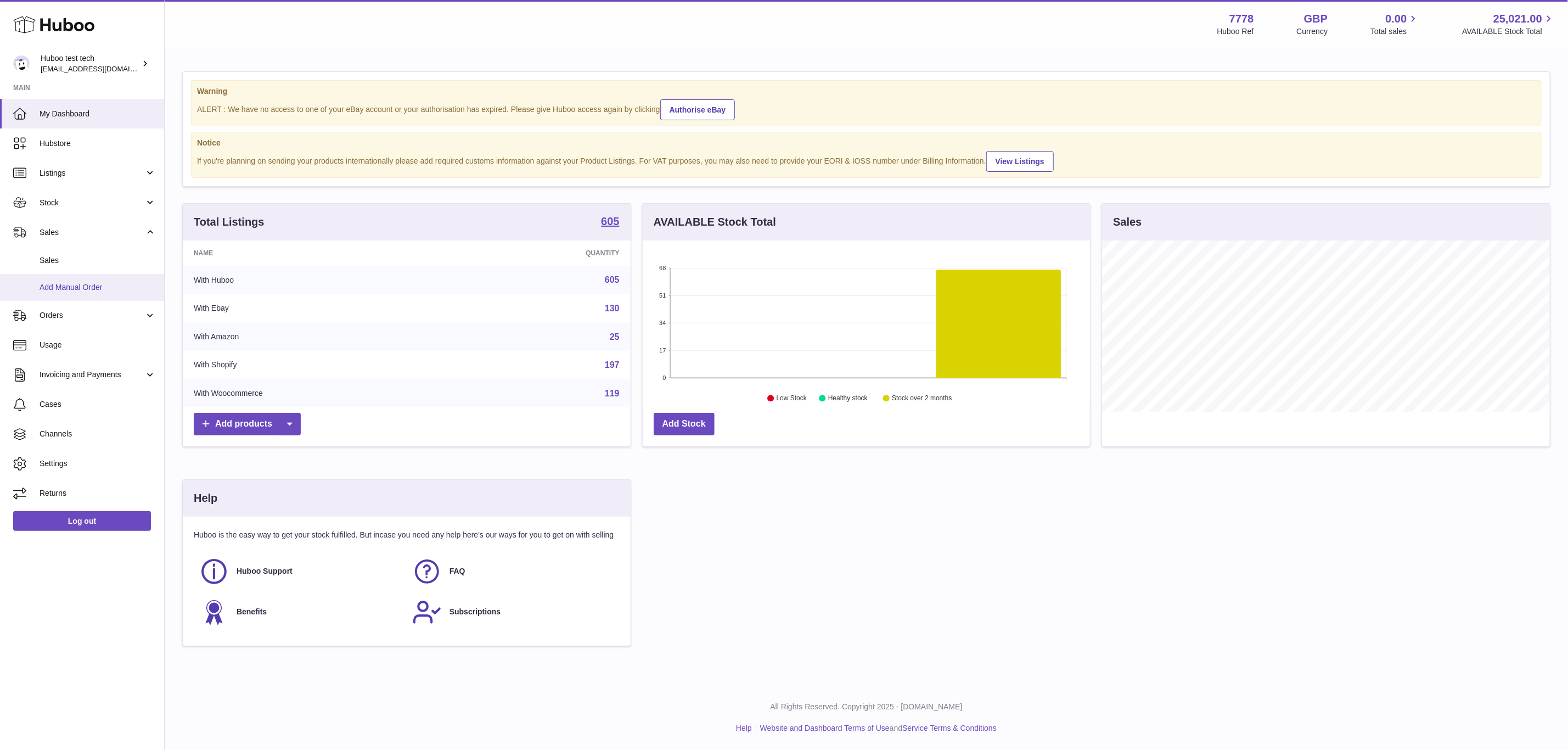
click at [93, 287] on span "Add Manual Order" at bounding box center [98, 287] width 117 height 10
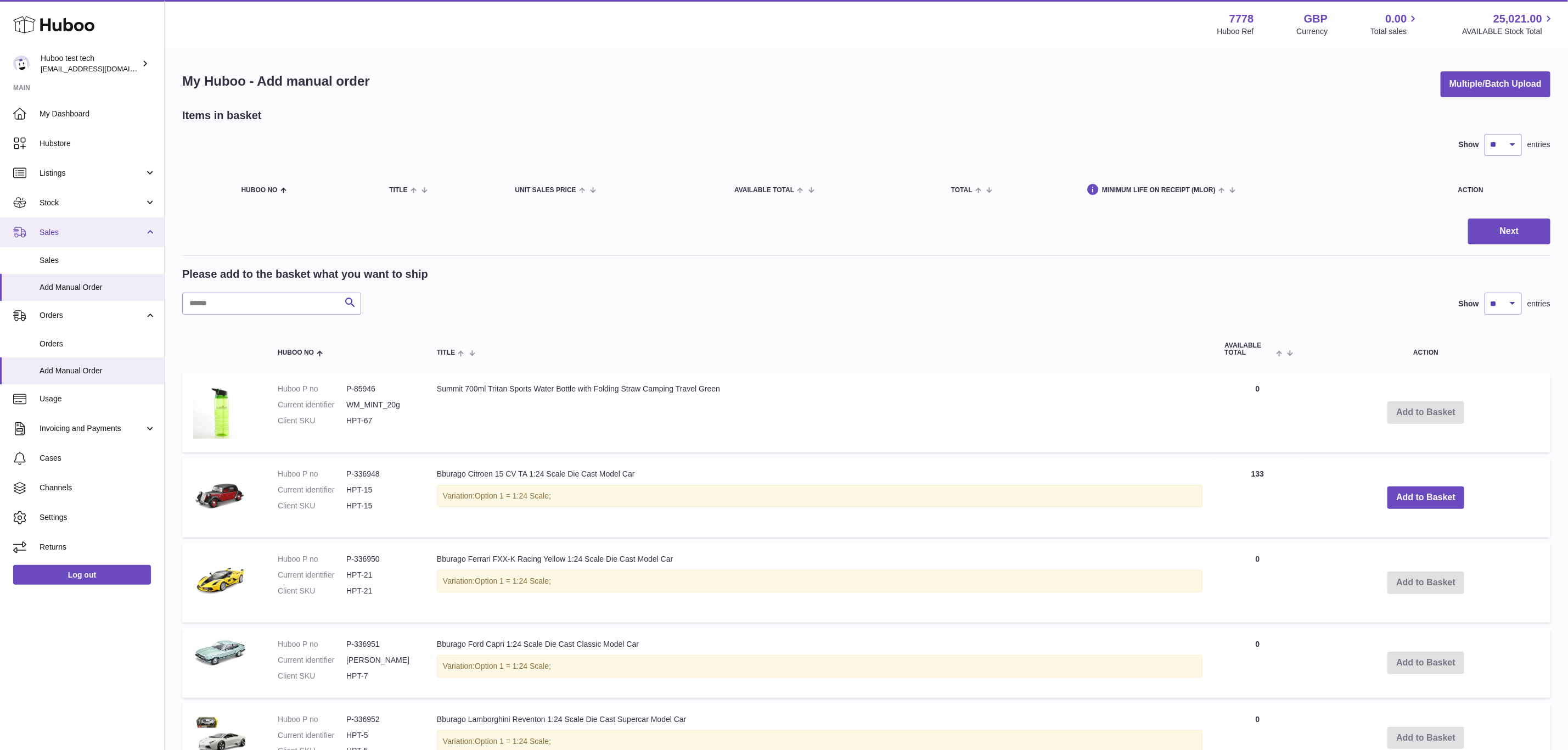
click at [112, 232] on span "Sales" at bounding box center [92, 232] width 105 height 10
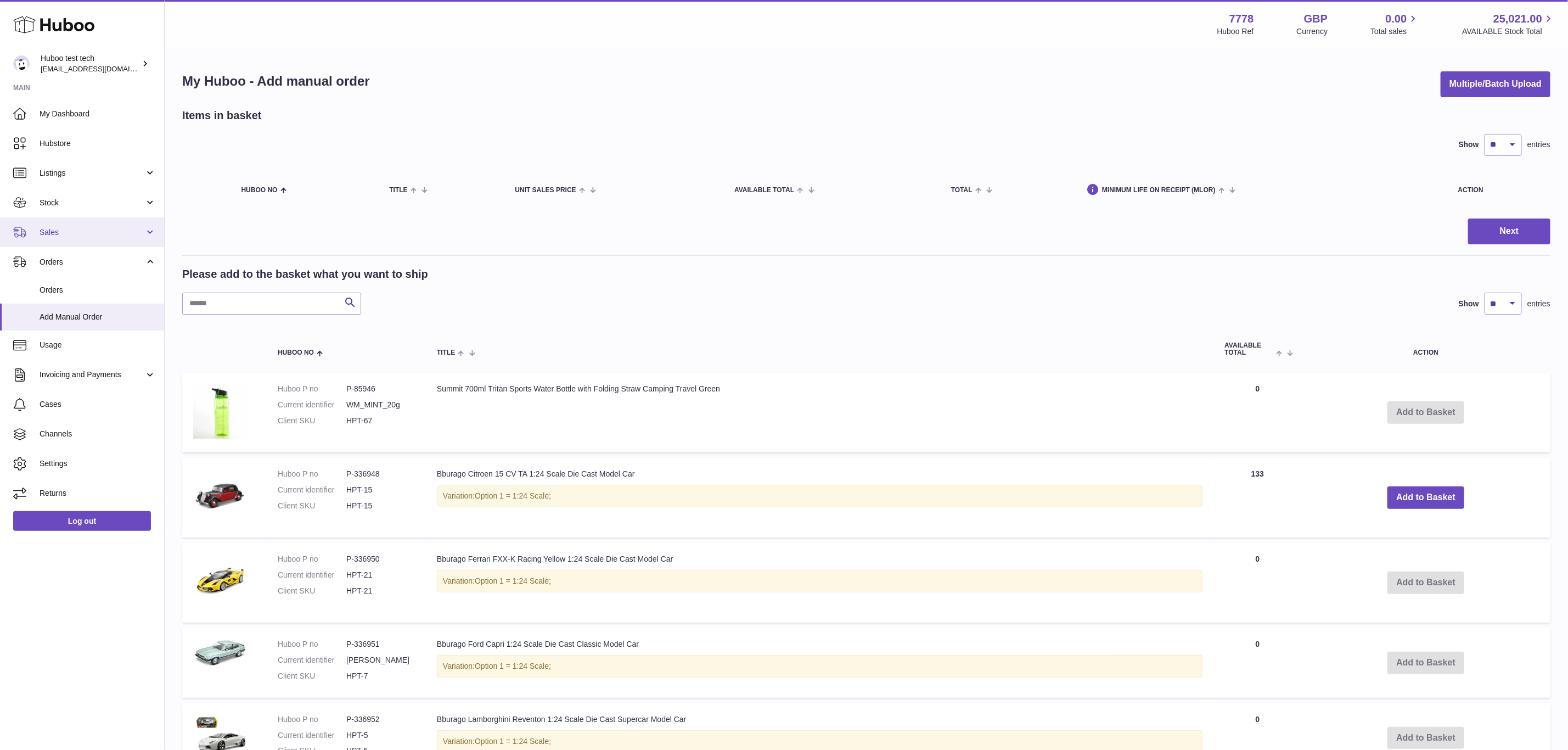
click at [112, 232] on span "Sales" at bounding box center [92, 232] width 105 height 10
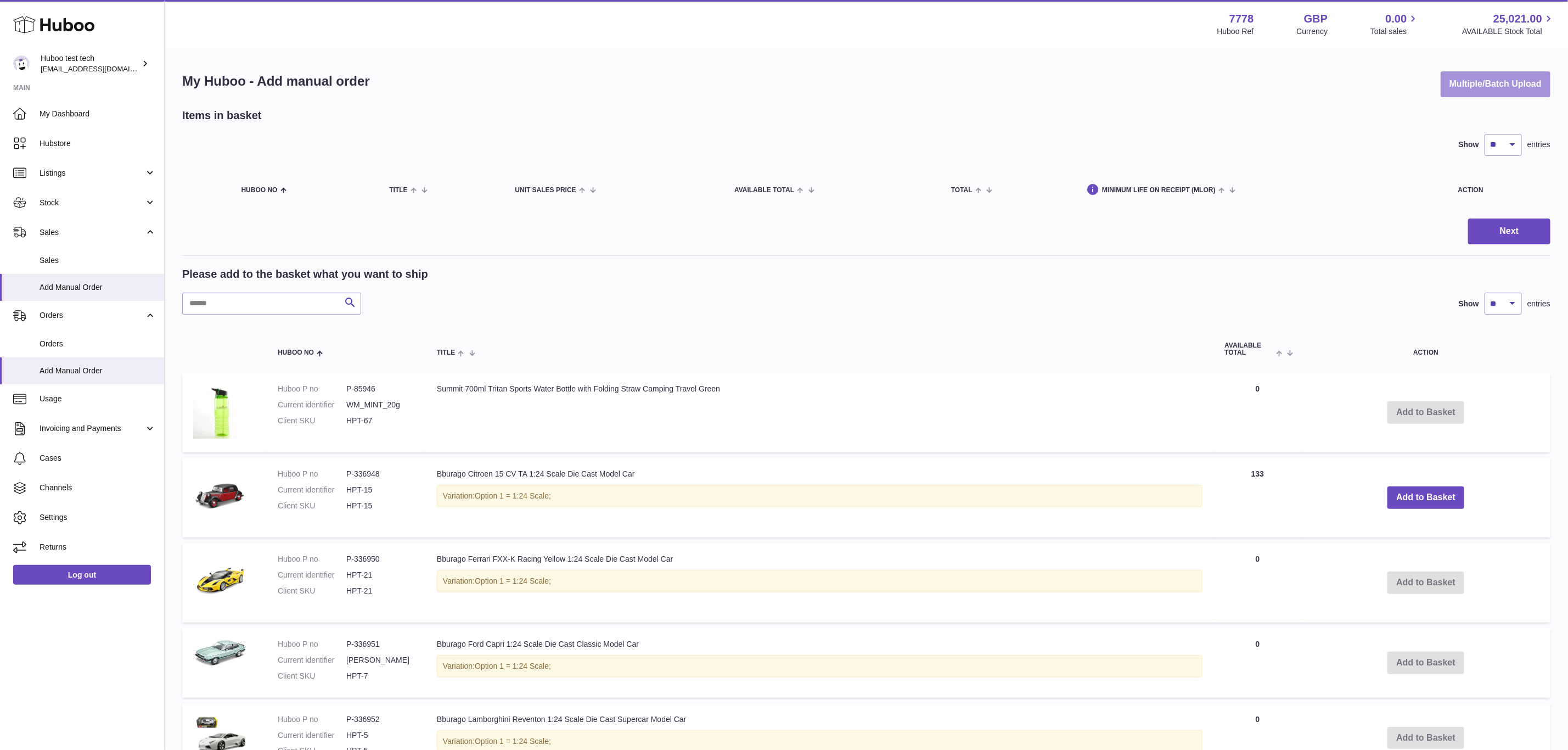
click at [1487, 83] on button "Multiple/Batch Upload" at bounding box center [1495, 84] width 110 height 26
